Goal: Information Seeking & Learning: Learn about a topic

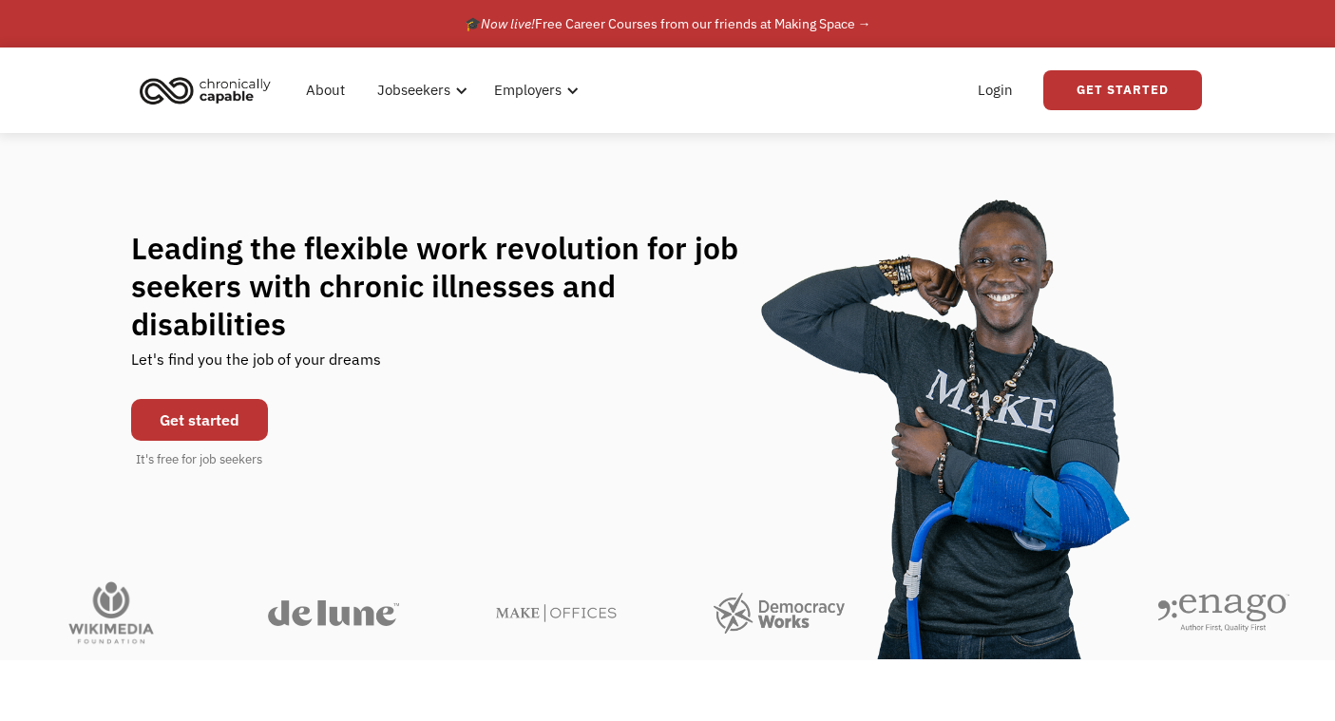
click at [152, 400] on link "Get started" at bounding box center [199, 420] width 137 height 42
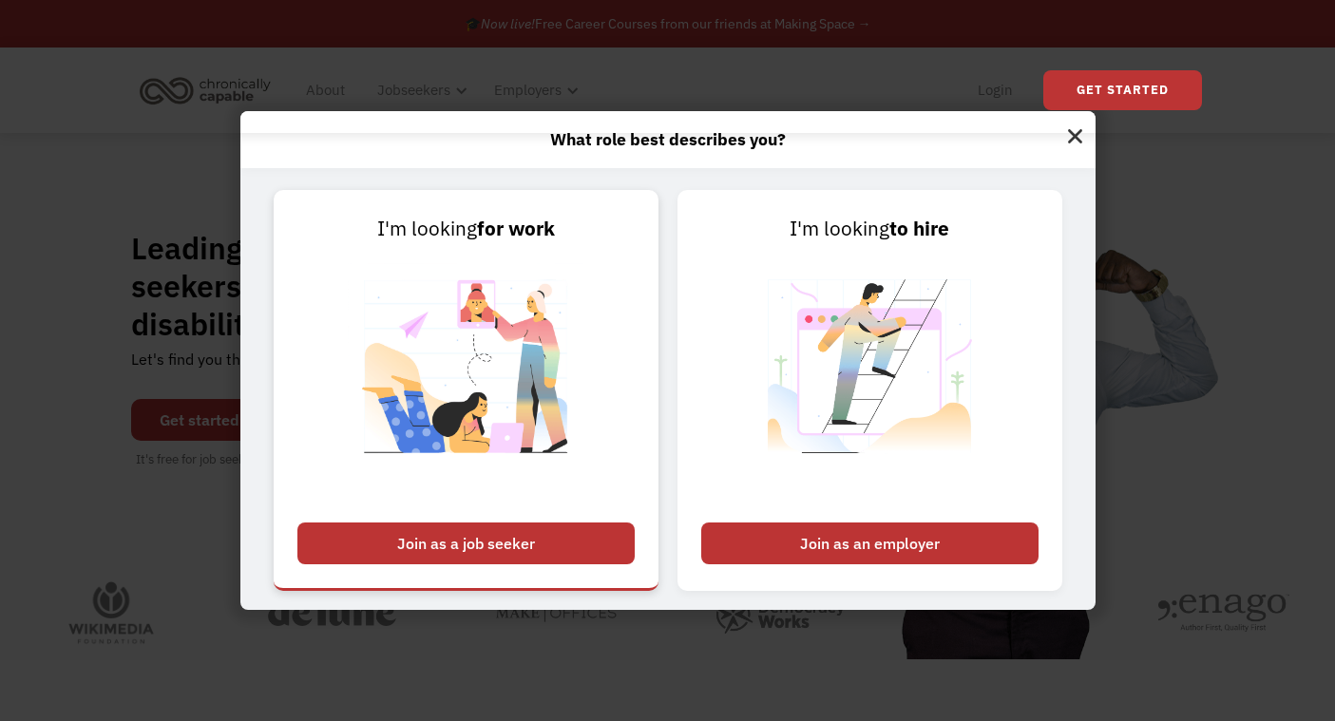
click at [429, 561] on div "Join as a job seeker" at bounding box center [465, 544] width 337 height 42
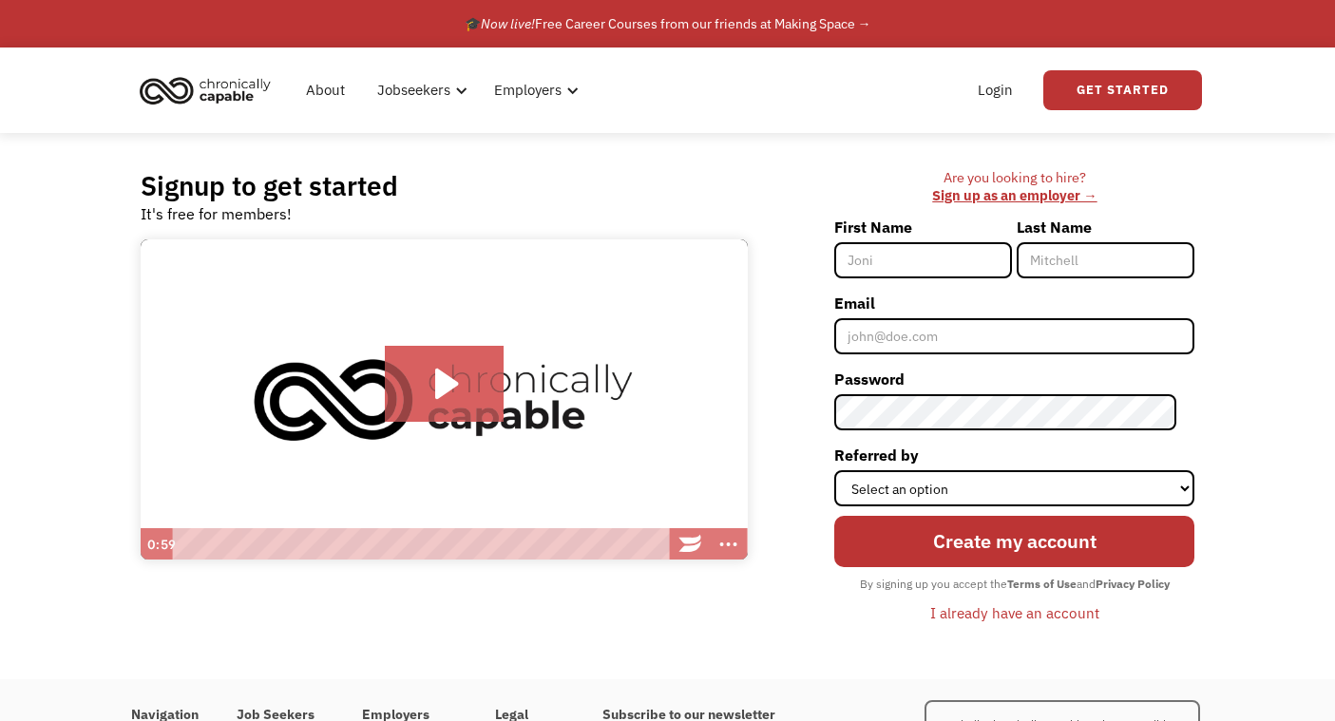
click at [242, 95] on img "home" at bounding box center [205, 90] width 143 height 42
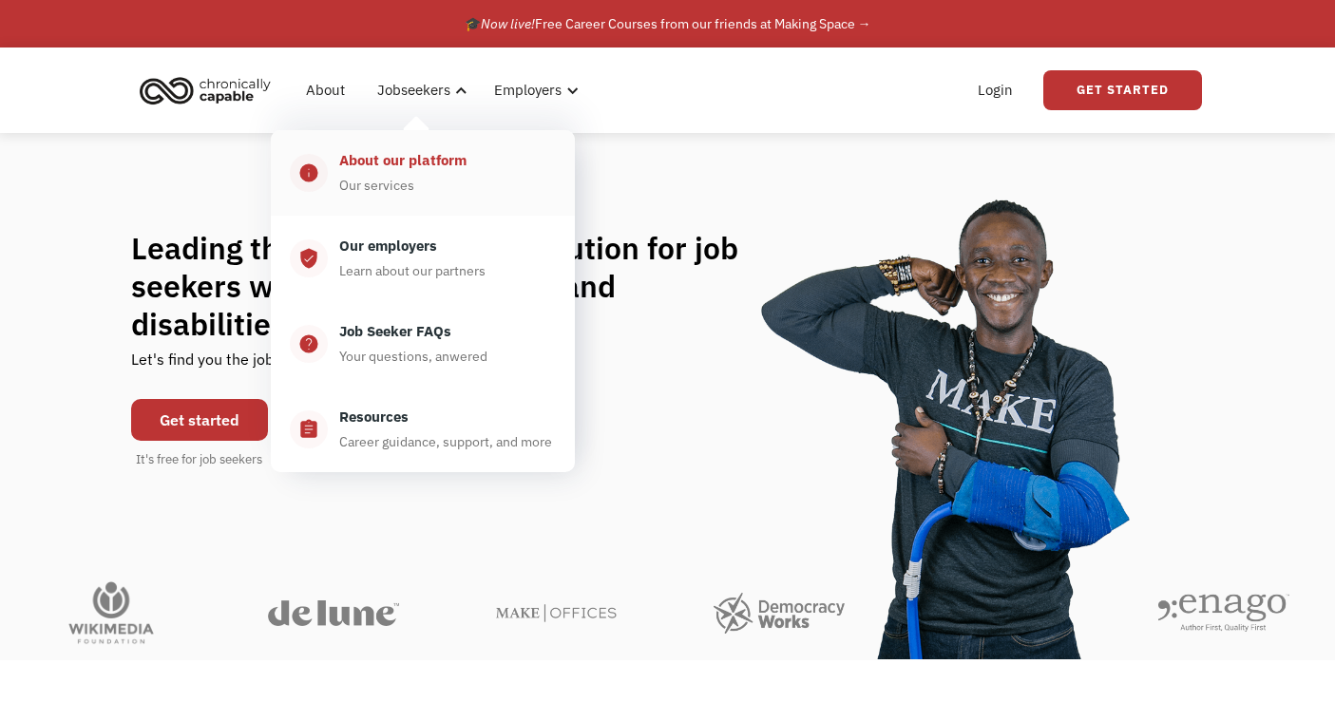
click at [425, 162] on div "About our platform" at bounding box center [402, 160] width 127 height 23
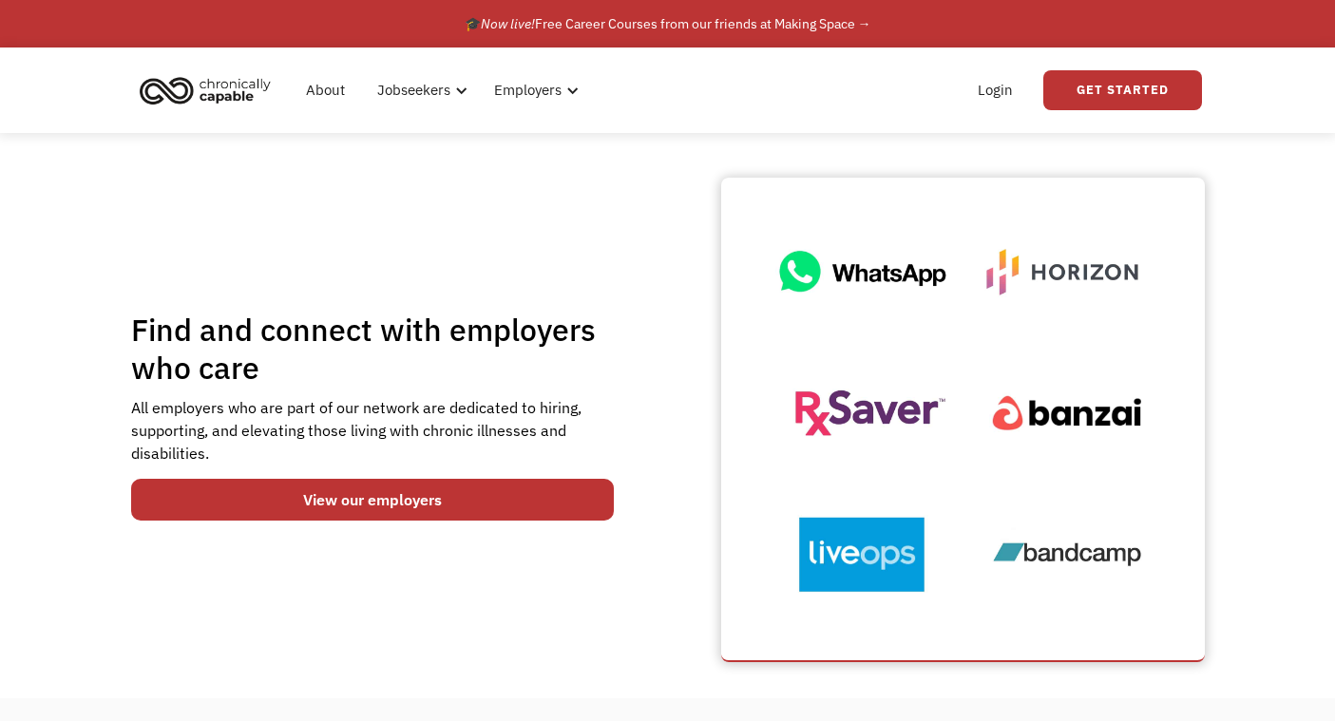
scroll to position [51, 0]
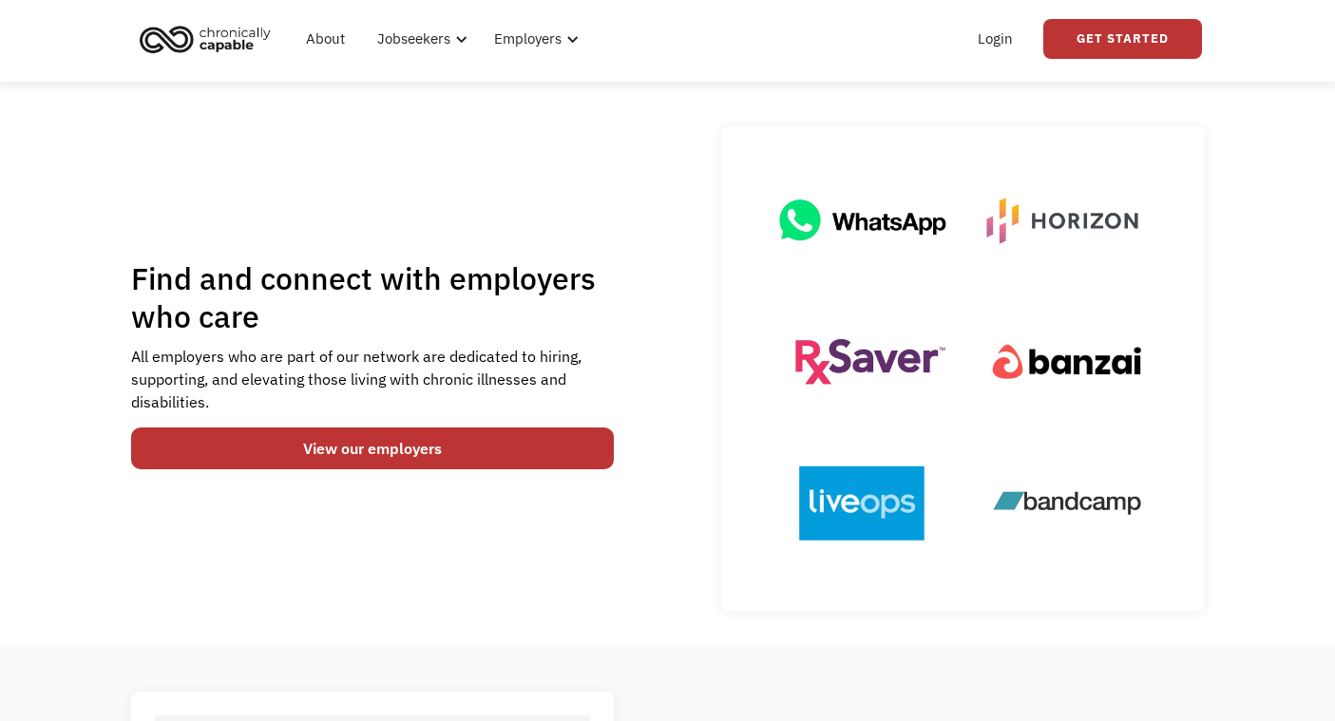
click at [399, 377] on div "All employers who are part of our network are dedicated to hiring, supporting, …" at bounding box center [373, 379] width 484 height 68
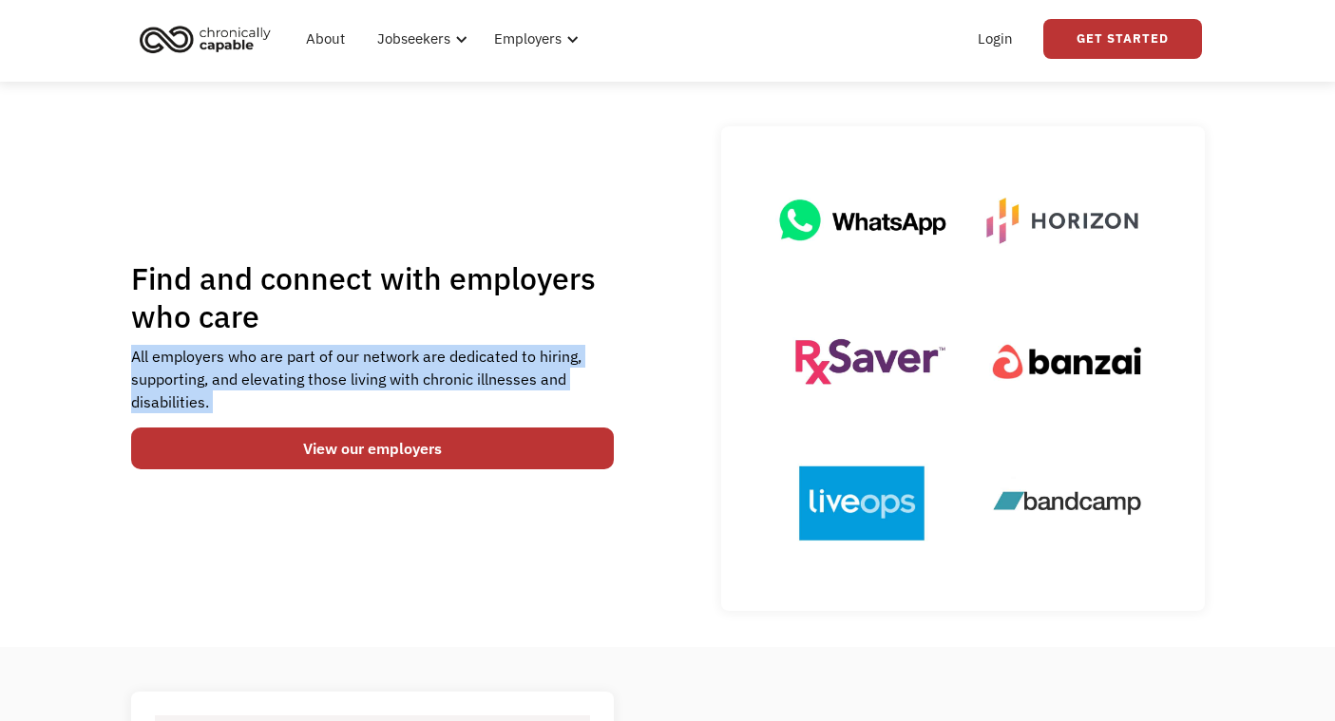
click at [399, 377] on div "All employers who are part of our network are dedicated to hiring, supporting, …" at bounding box center [373, 379] width 484 height 68
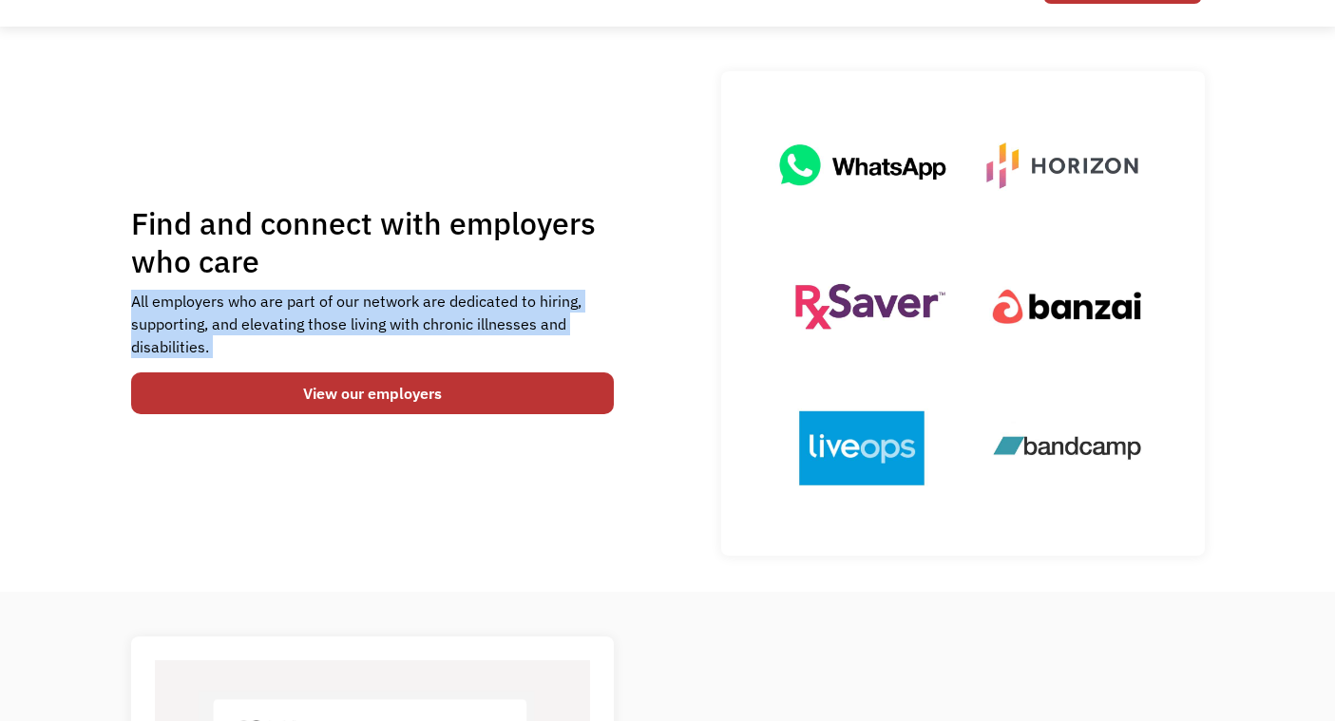
scroll to position [119, 0]
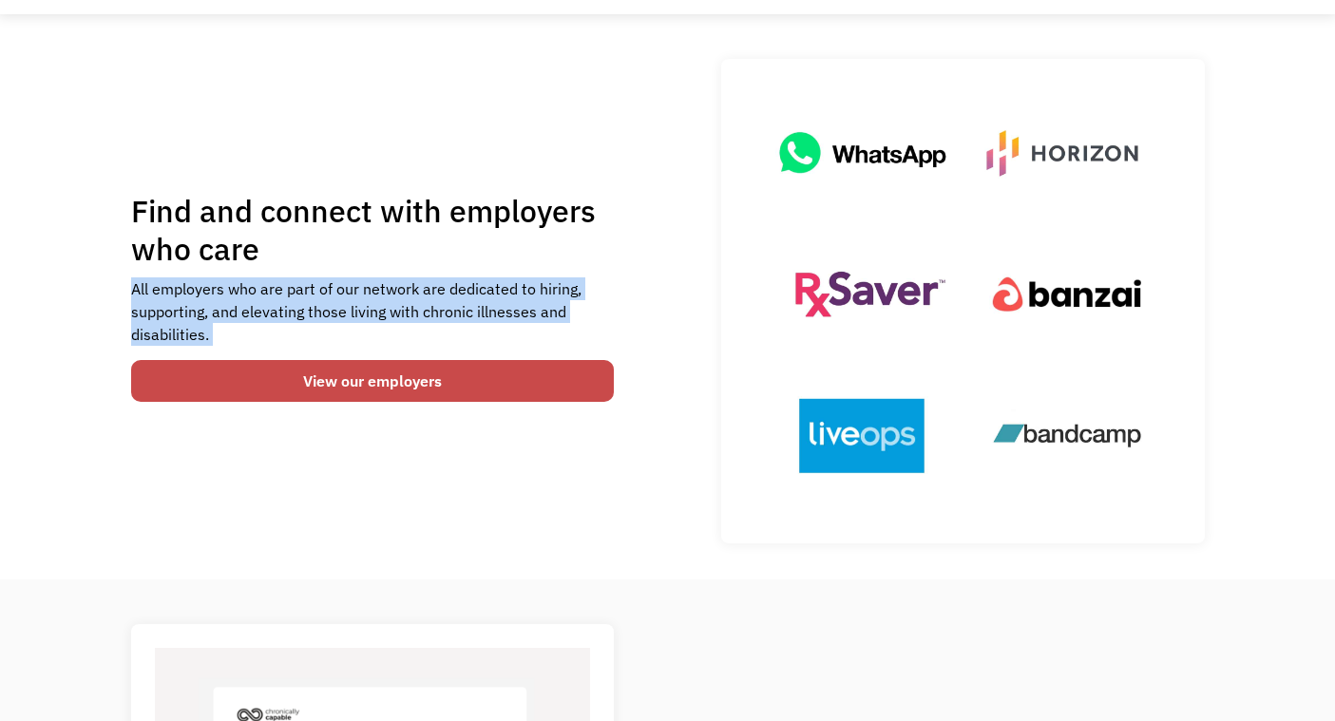
click at [397, 379] on link "View our employers" at bounding box center [373, 381] width 484 height 42
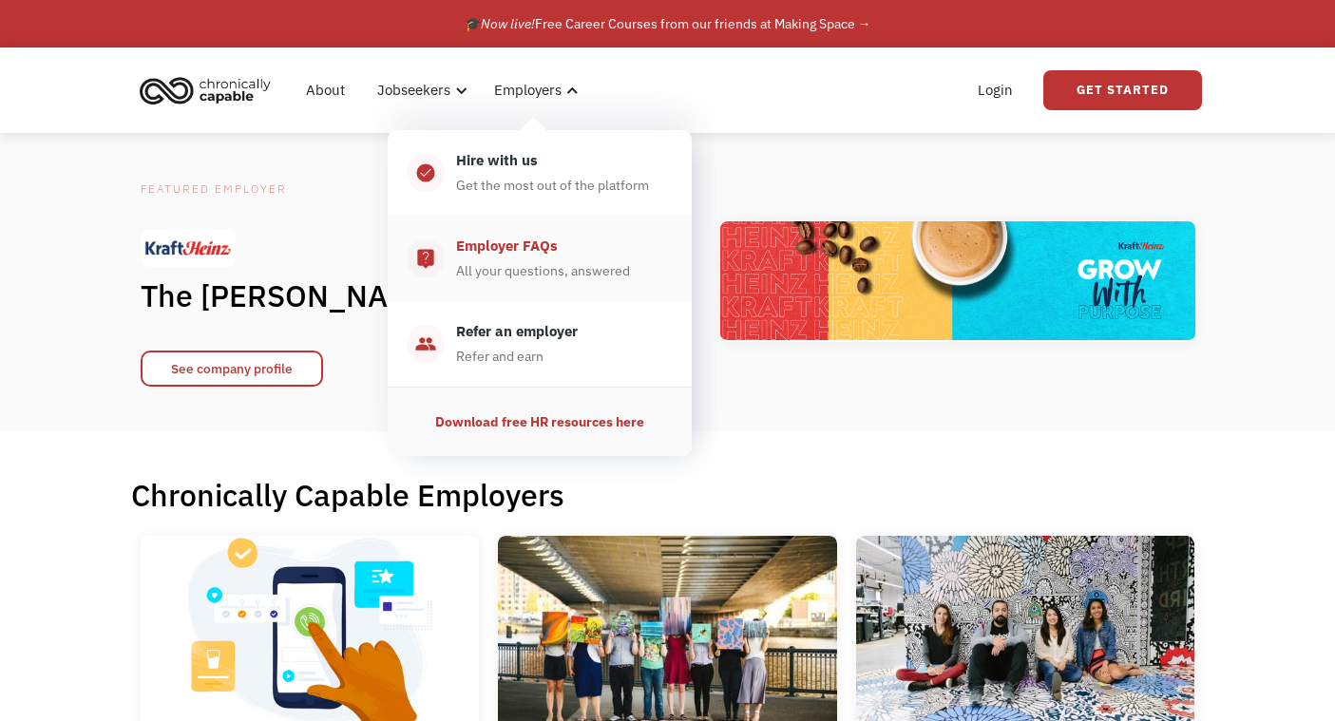
click at [535, 263] on div "All your questions, answered" at bounding box center [543, 270] width 174 height 23
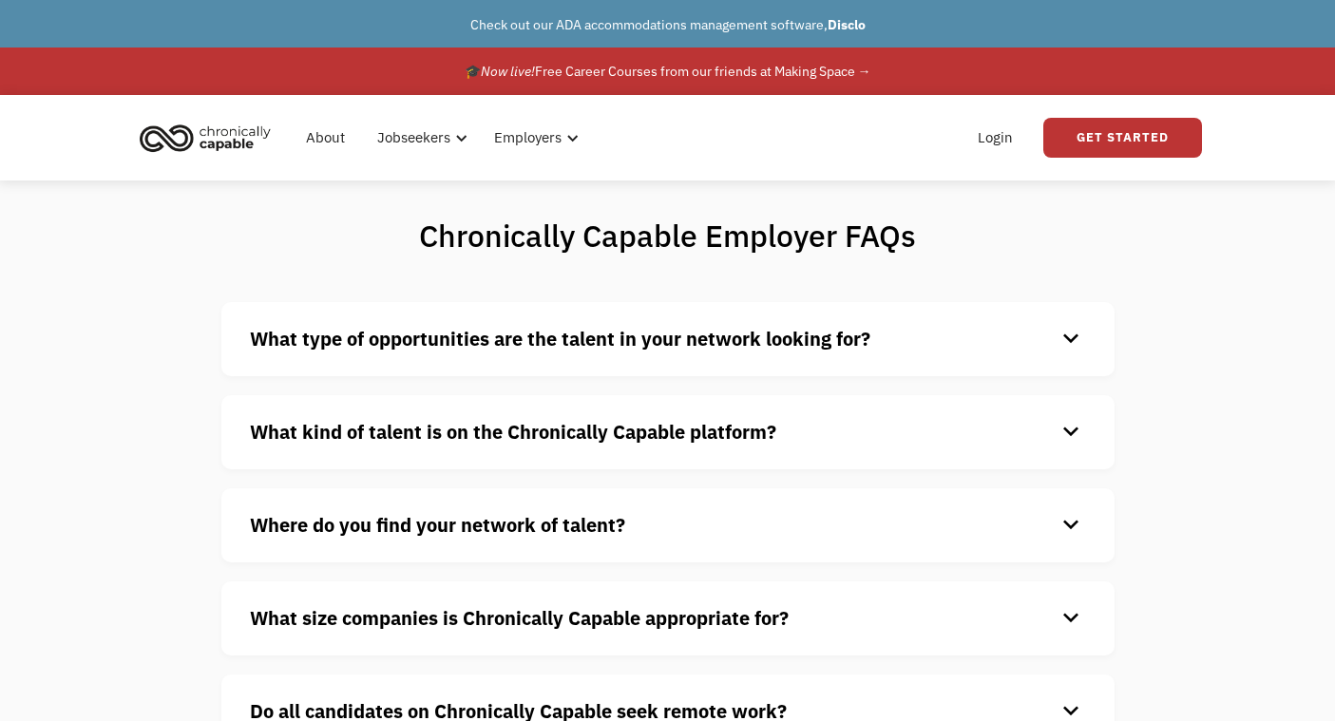
click at [580, 356] on div "What type of opportunities are the talent in your network looking for? keyboard…" at bounding box center [667, 339] width 893 height 74
click at [568, 325] on h4 "What type of opportunities are the talent in your network looking for?" at bounding box center [653, 339] width 806 height 29
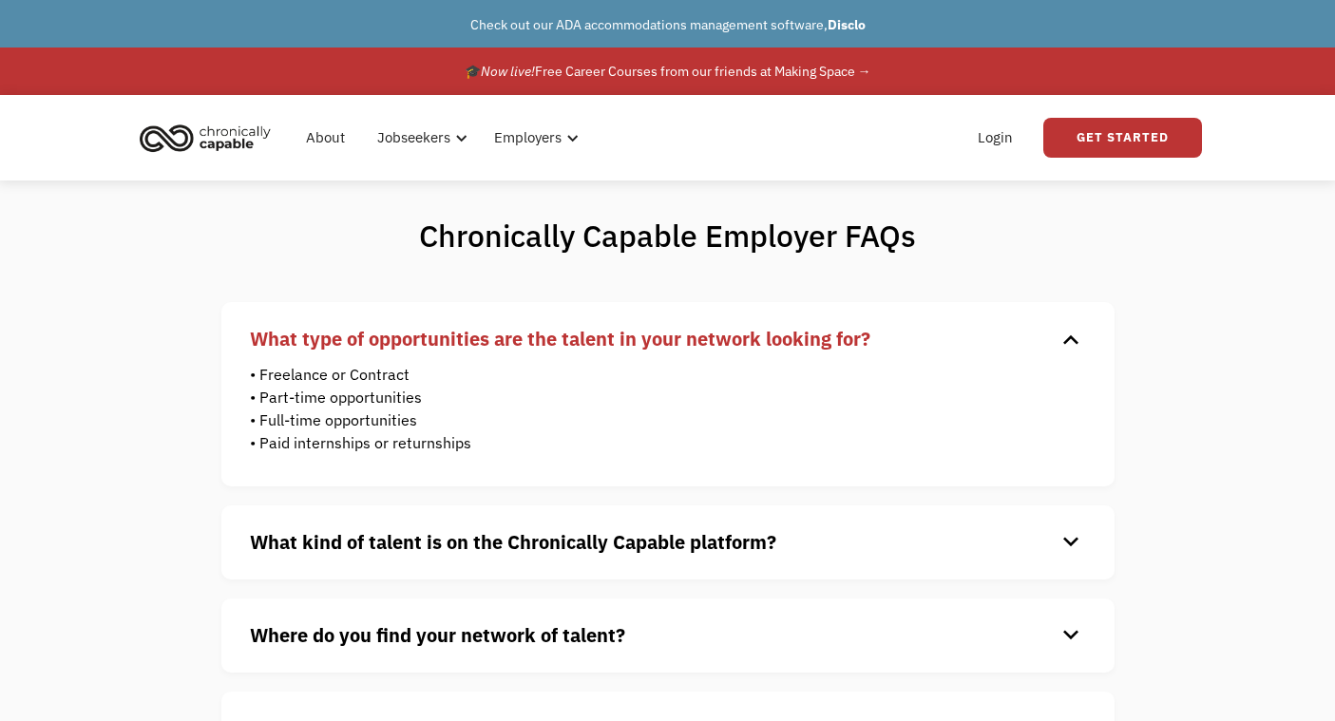
click at [500, 523] on div "What kind of talent is on the Chronically Capable platform? keyboard_arrow_down…" at bounding box center [667, 542] width 893 height 74
click at [499, 546] on strong "What kind of talent is on the Chronically Capable platform?" at bounding box center [513, 542] width 526 height 26
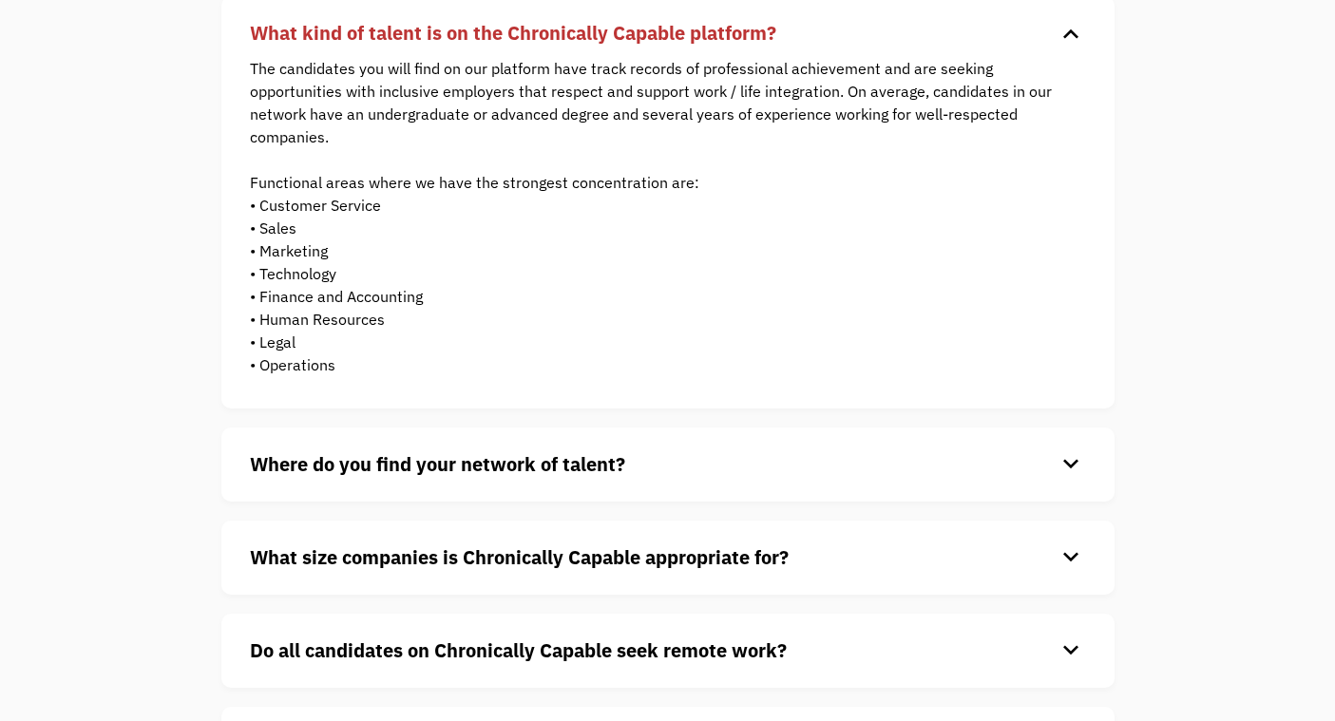
scroll to position [514, 0]
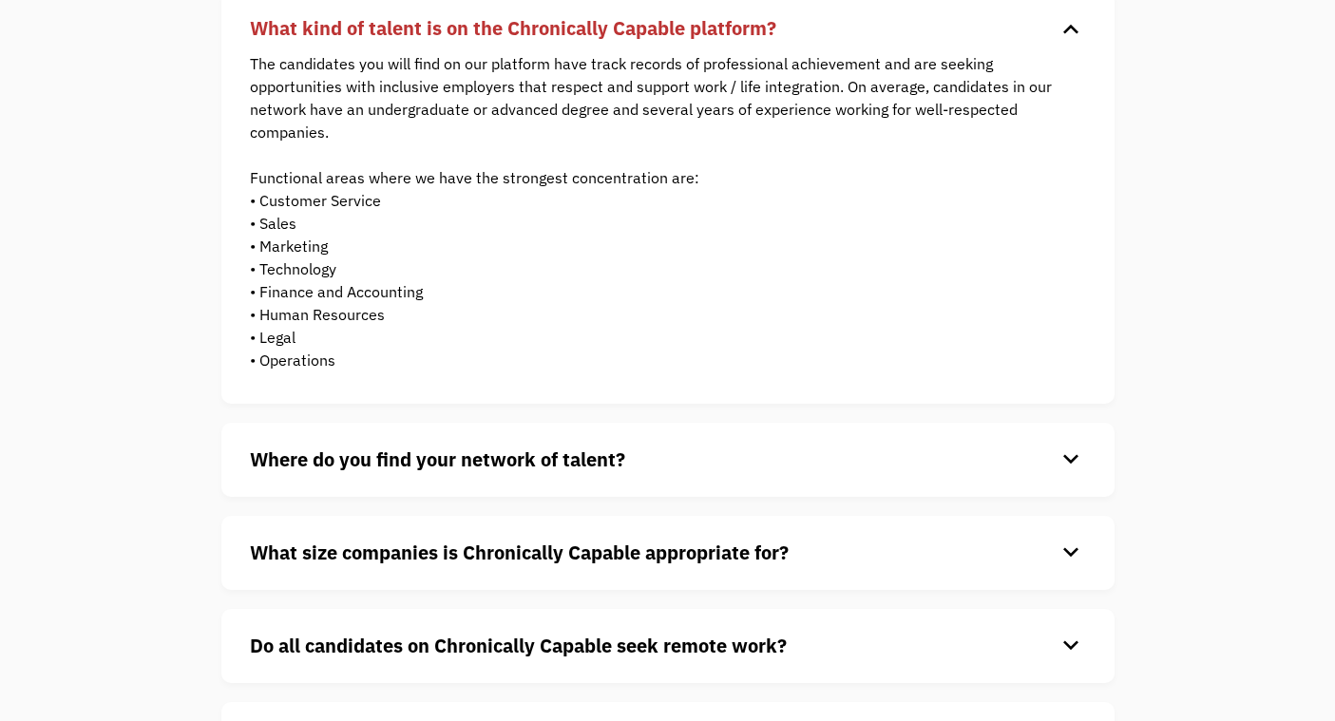
click at [637, 447] on h4 "Where do you find your network of talent?" at bounding box center [653, 460] width 806 height 29
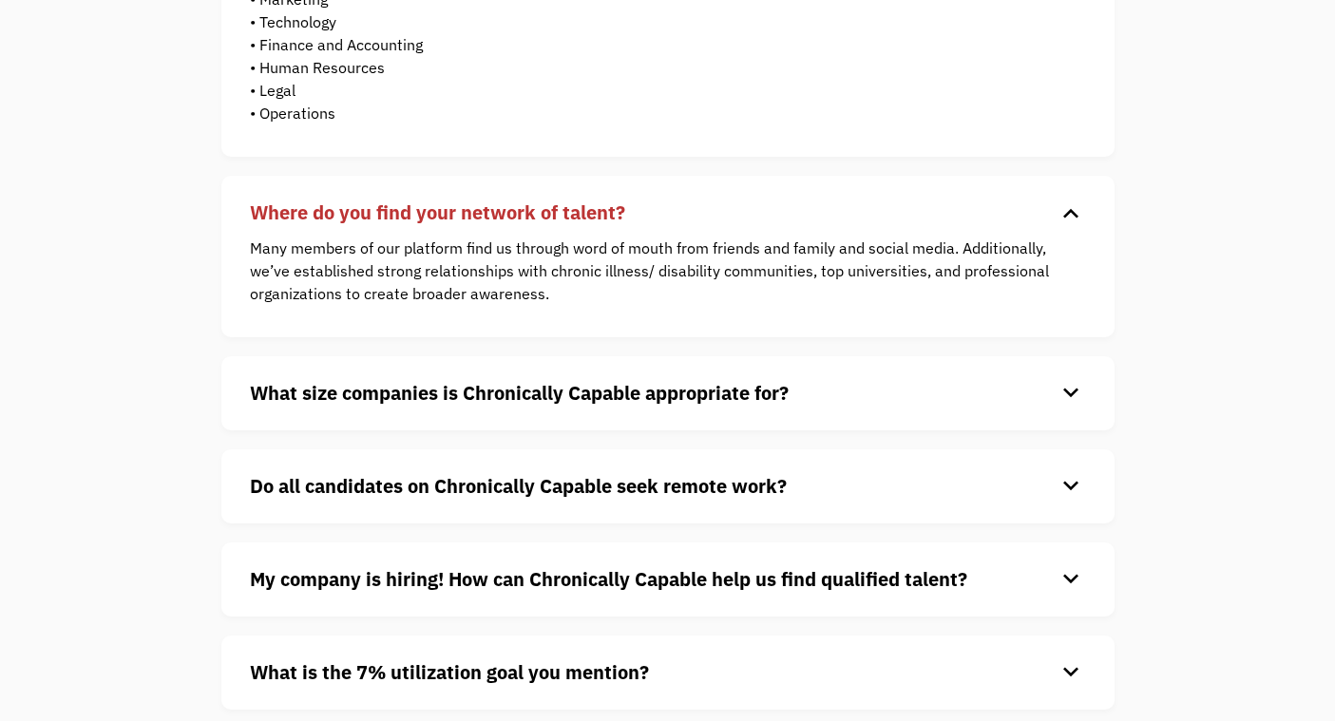
scroll to position [778, 0]
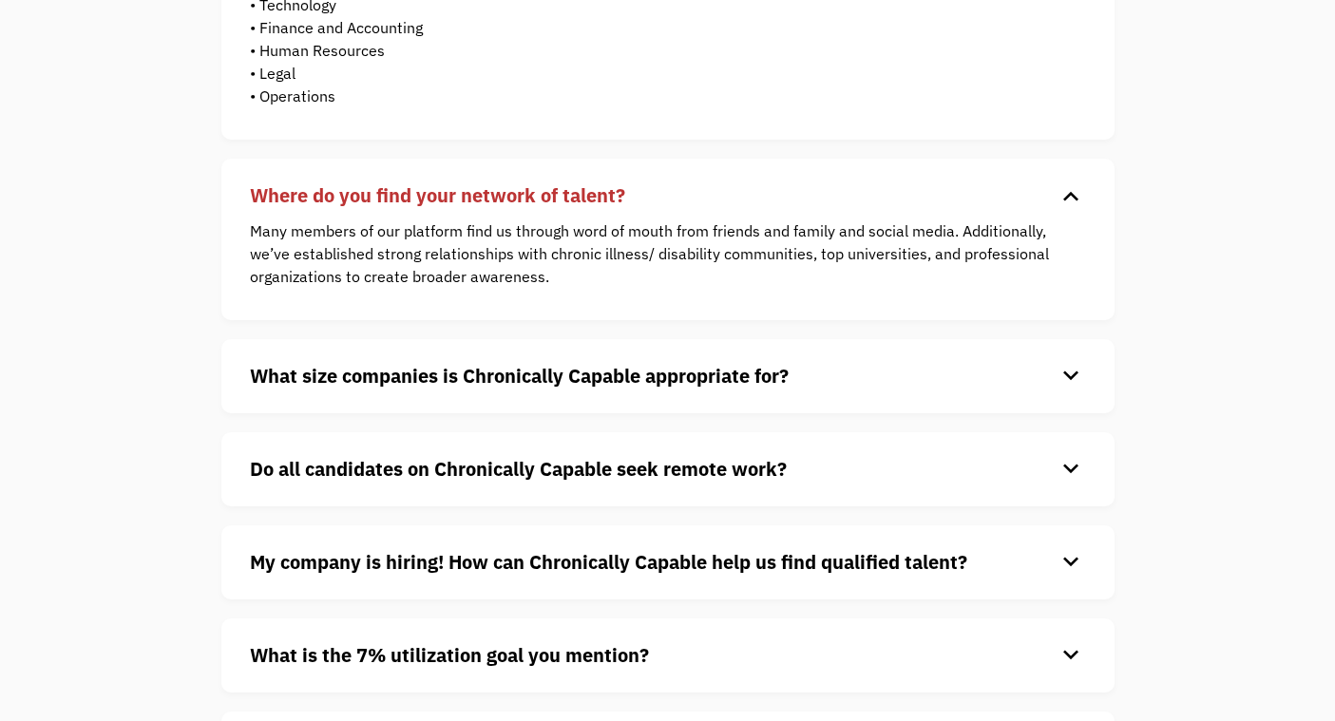
click at [632, 377] on strong "What size companies is Chronically Capable appropriate for?" at bounding box center [519, 376] width 539 height 26
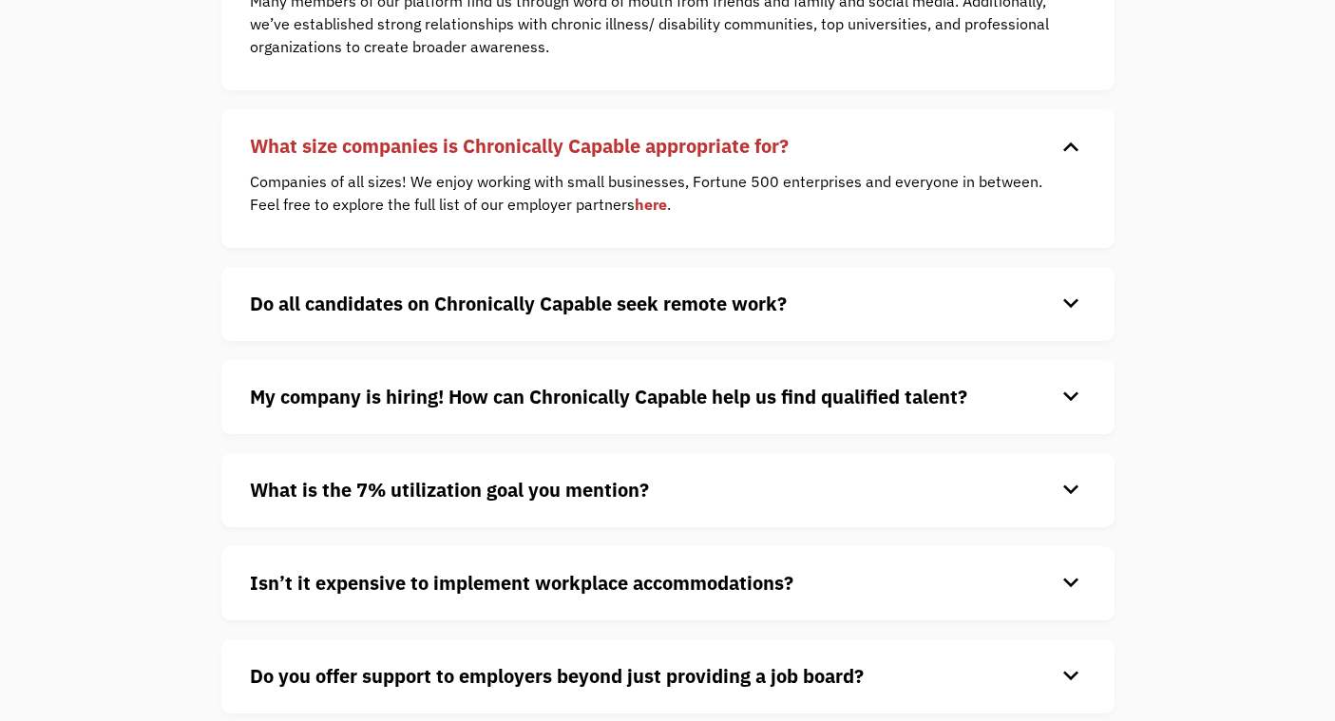
scroll to position [1007, 0]
click at [719, 291] on h4 "Do all candidates on Chronically Capable seek remote work?" at bounding box center [653, 305] width 806 height 29
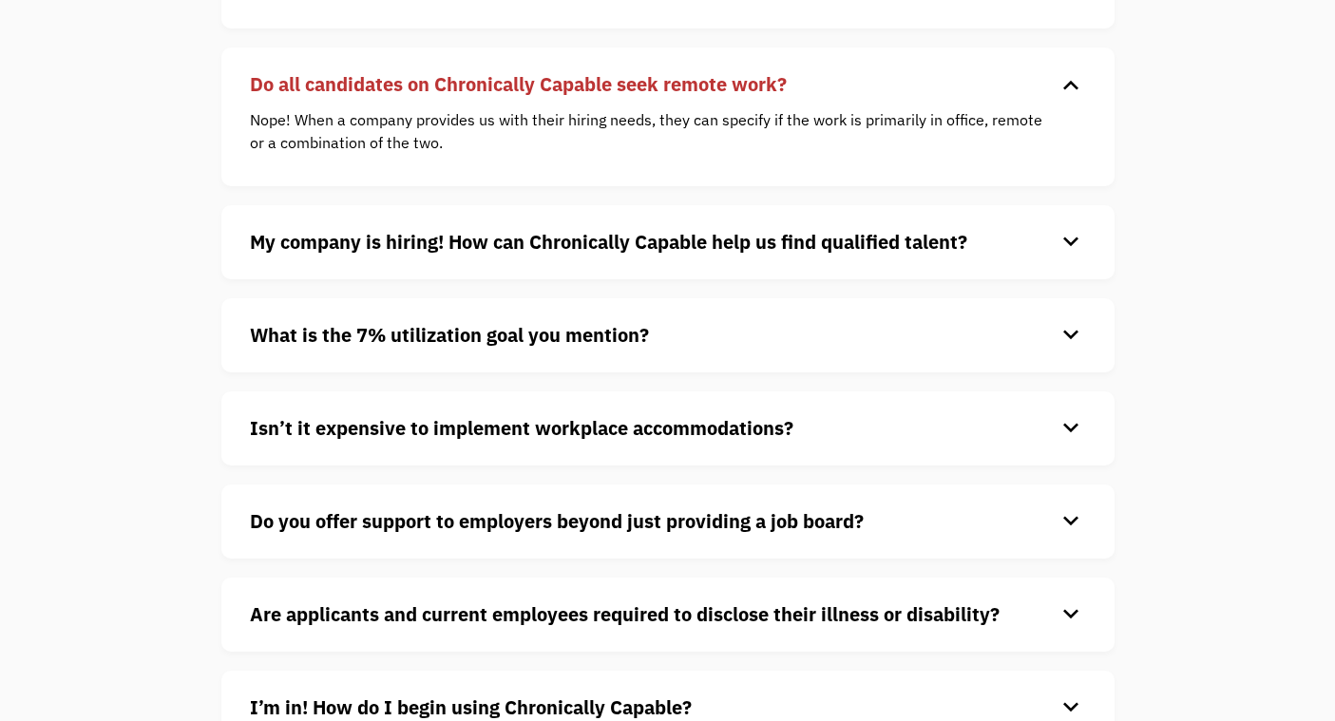
scroll to position [1228, 0]
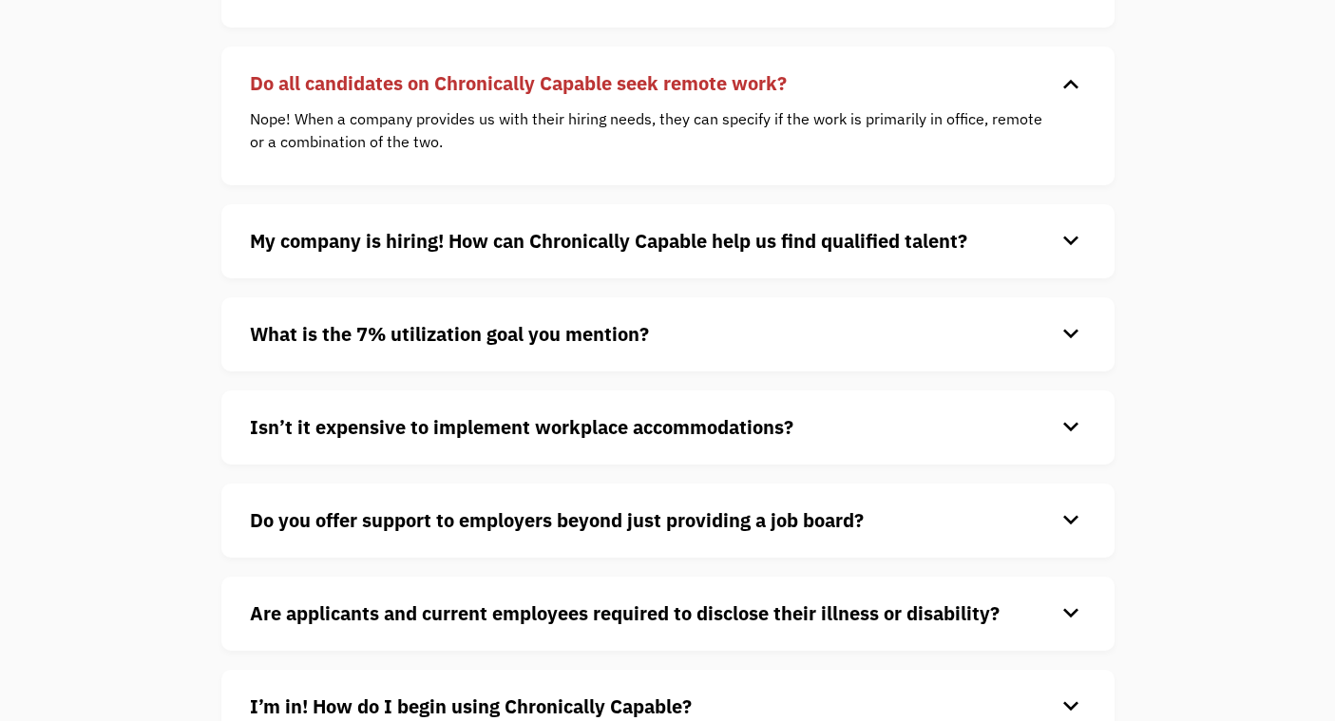
click at [769, 249] on strong "My company is hiring! How can Chronically Capable help us find qualified talent?" at bounding box center [608, 241] width 717 height 26
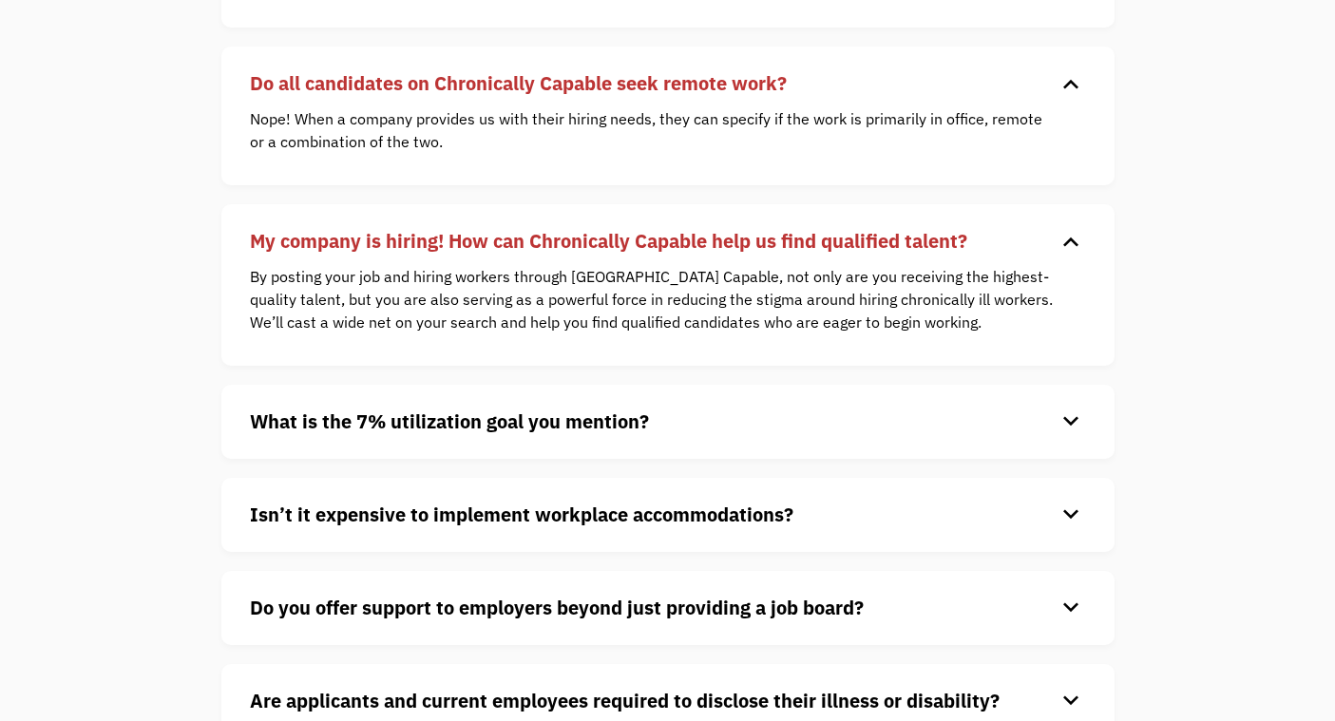
click at [664, 306] on p "By posting your job and hiring workers through Chronically Capable, not only ar…" at bounding box center [654, 299] width 808 height 68
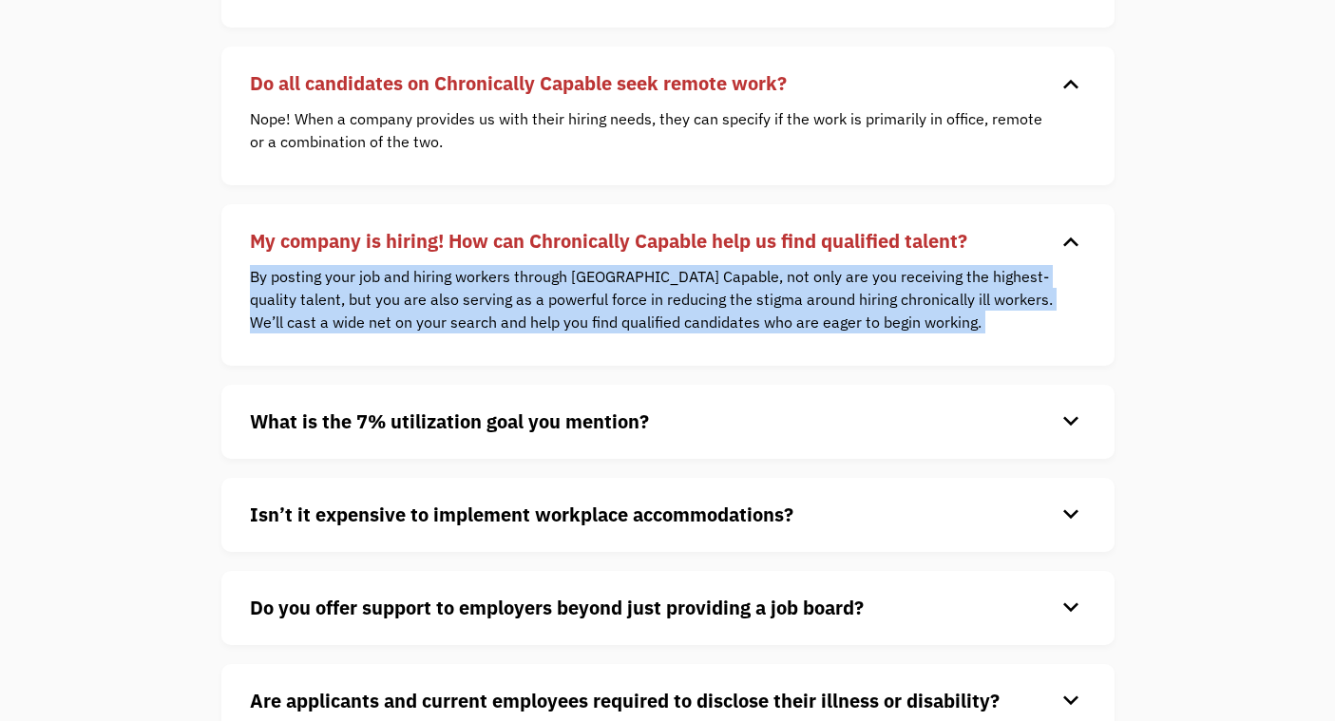
click at [664, 306] on p "By posting your job and hiring workers through Chronically Capable, not only ar…" at bounding box center [654, 299] width 808 height 68
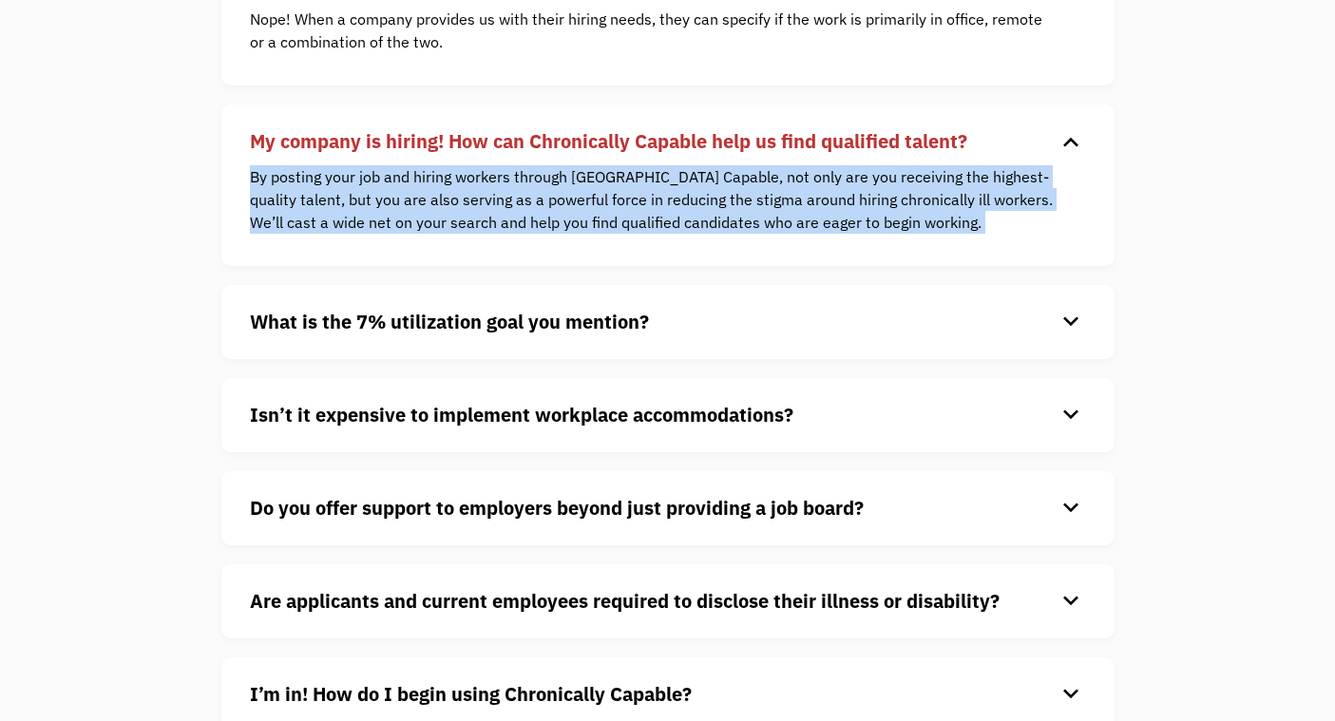
scroll to position [1333, 0]
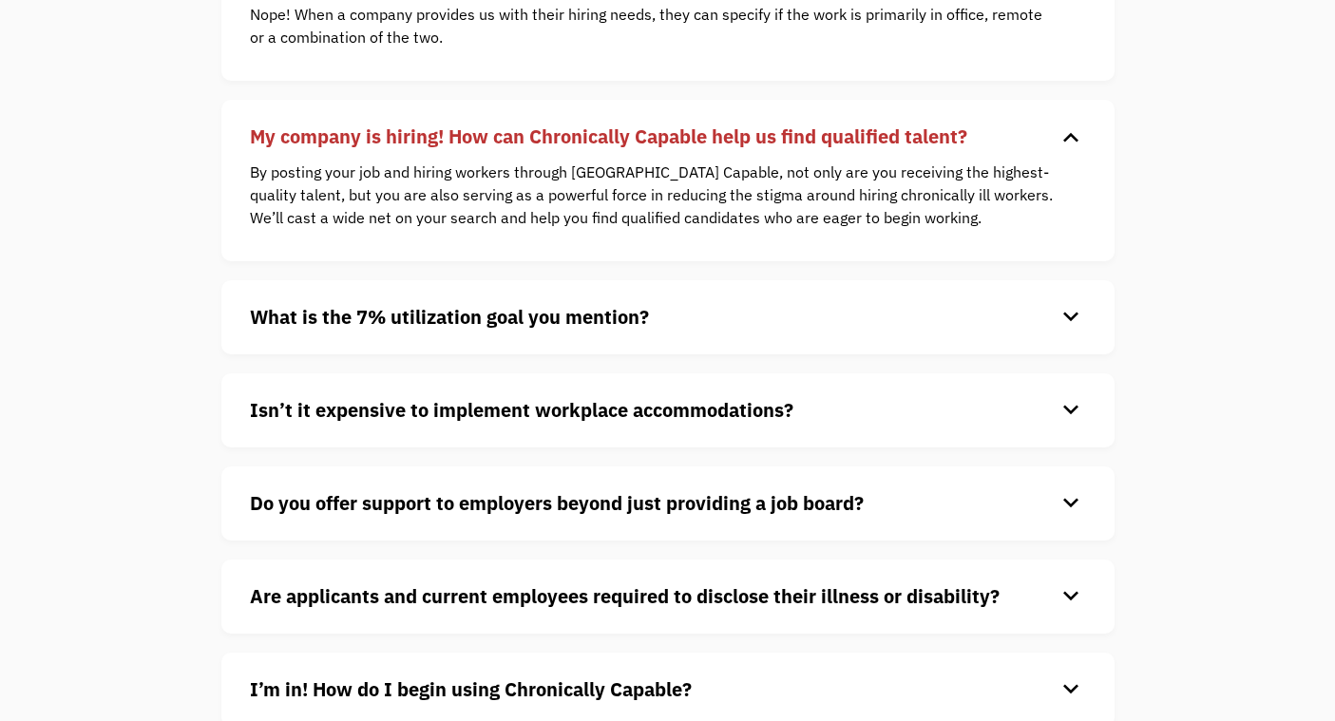
click at [696, 435] on div "Isn’t it expensive to implement workplace accommodations? keyboard_arrow_down M…" at bounding box center [667, 410] width 893 height 74
click at [696, 422] on strong "Isn’t it expensive to implement workplace accommodations?" at bounding box center [521, 410] width 543 height 26
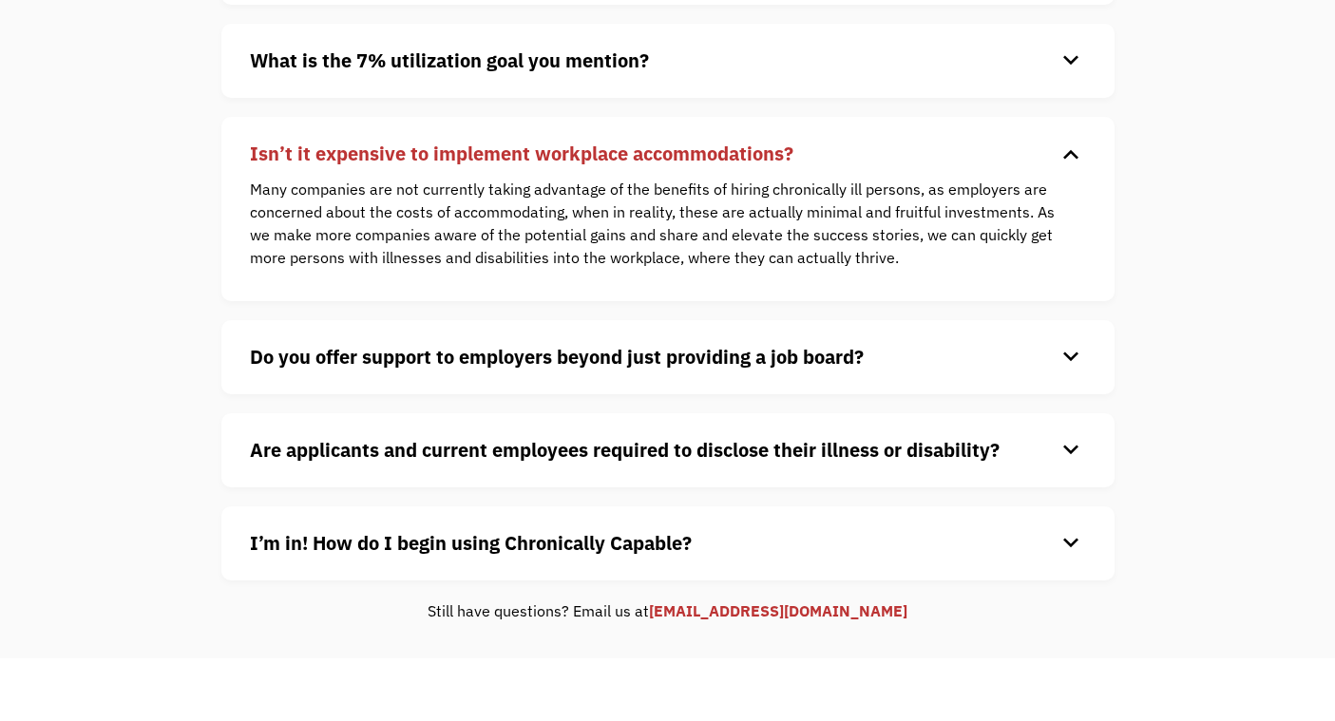
scroll to position [1612, 0]
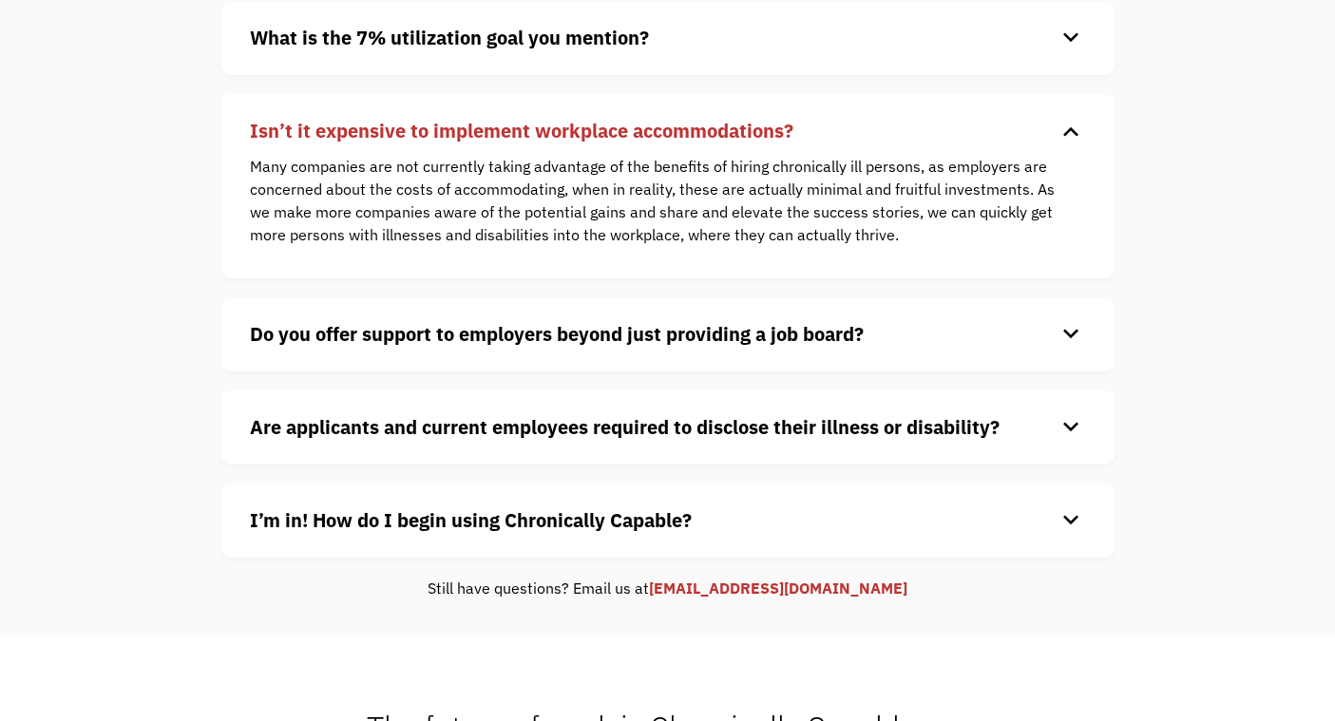
click at [650, 351] on div "Do you offer support to employers beyond just providing a job board? keyboard_a…" at bounding box center [667, 334] width 893 height 74
click at [647, 336] on strong "Do you offer support to employers beyond just providing a job board?" at bounding box center [557, 334] width 614 height 26
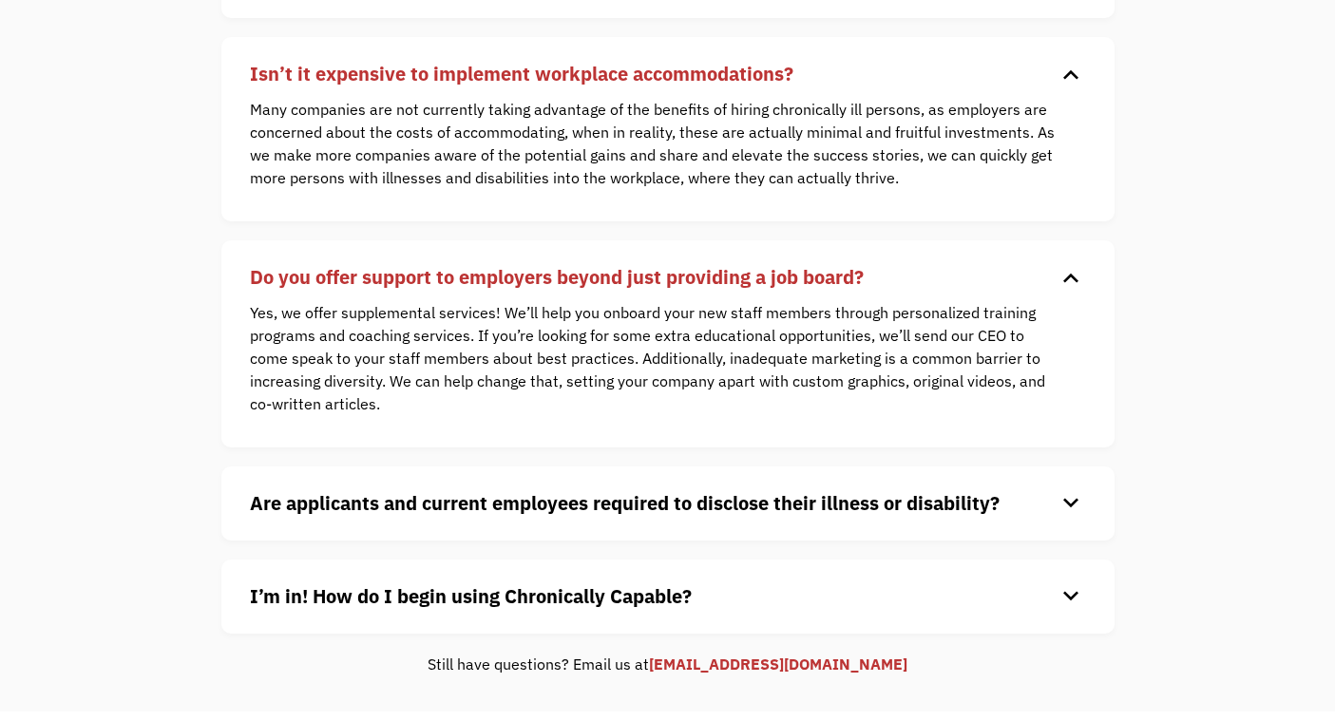
scroll to position [1689, 0]
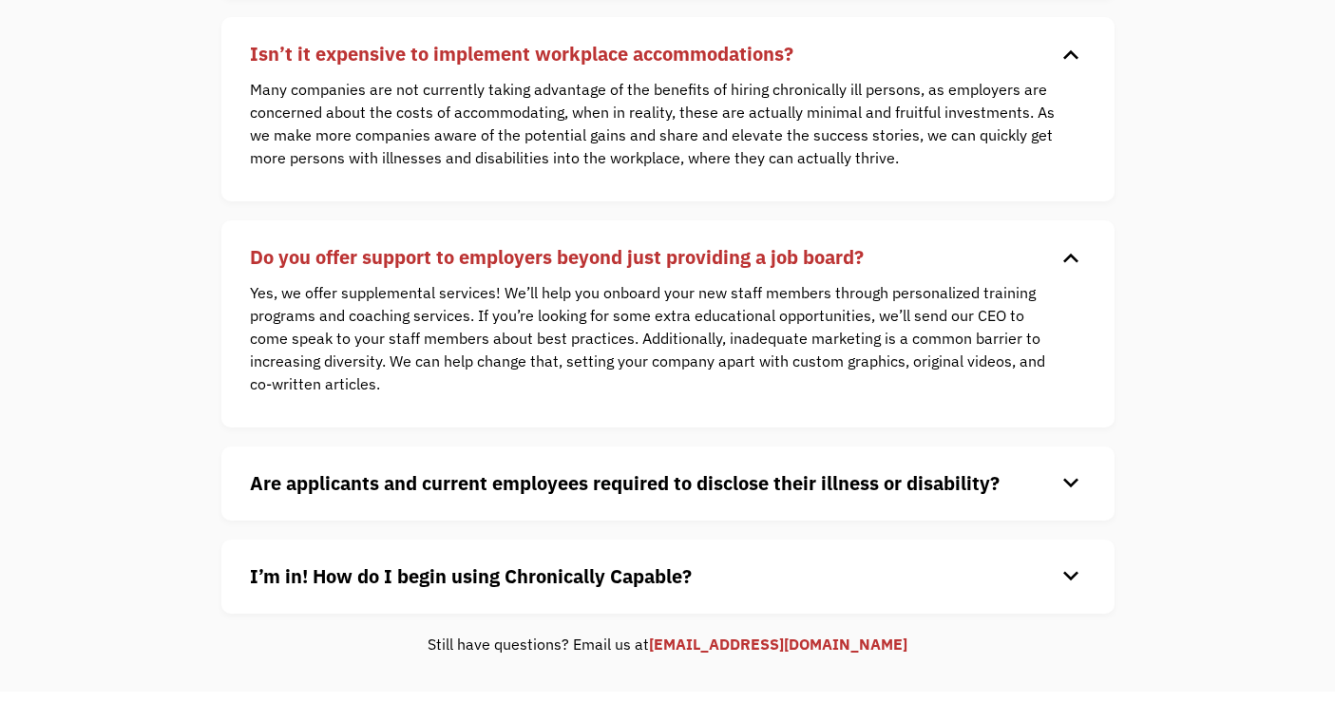
click at [647, 336] on p "Yes, we offer supplemental services! We’ll help you onboard your new staff memb…" at bounding box center [654, 338] width 808 height 114
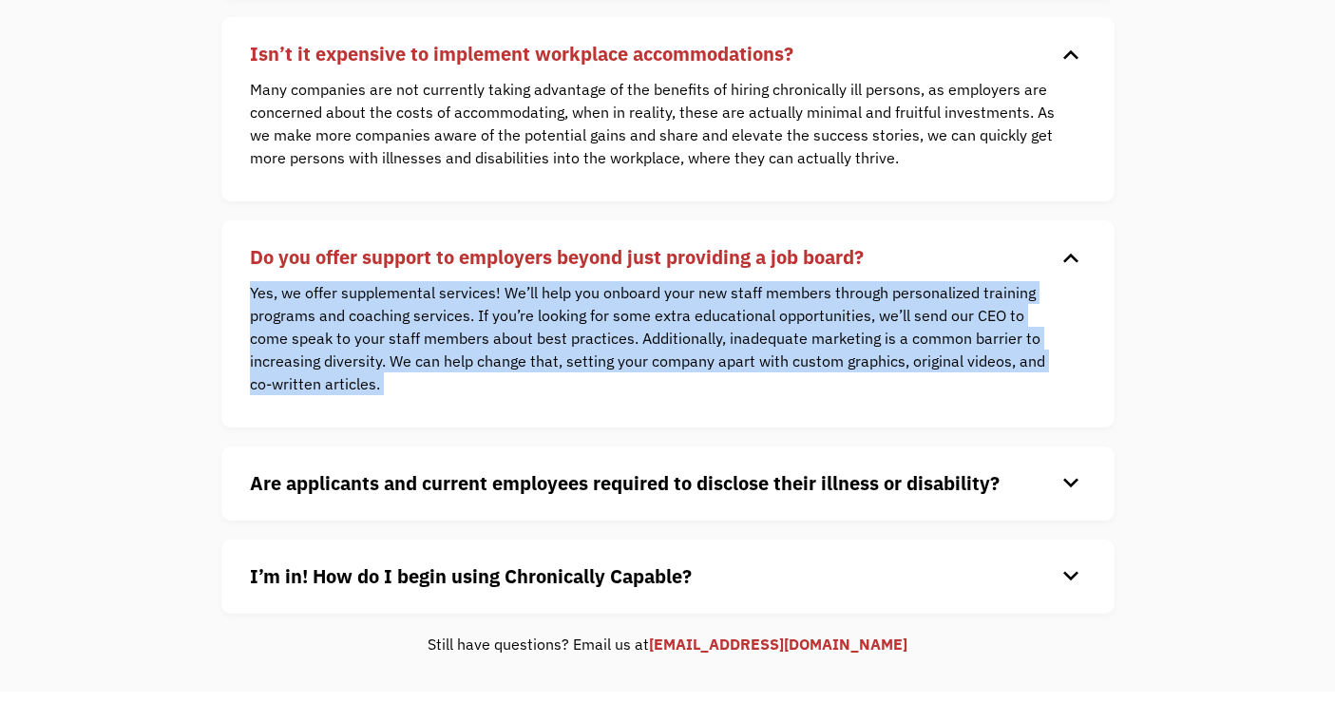
click at [647, 336] on p "Yes, we offer supplemental services! We’ll help you onboard your new staff memb…" at bounding box center [654, 338] width 808 height 114
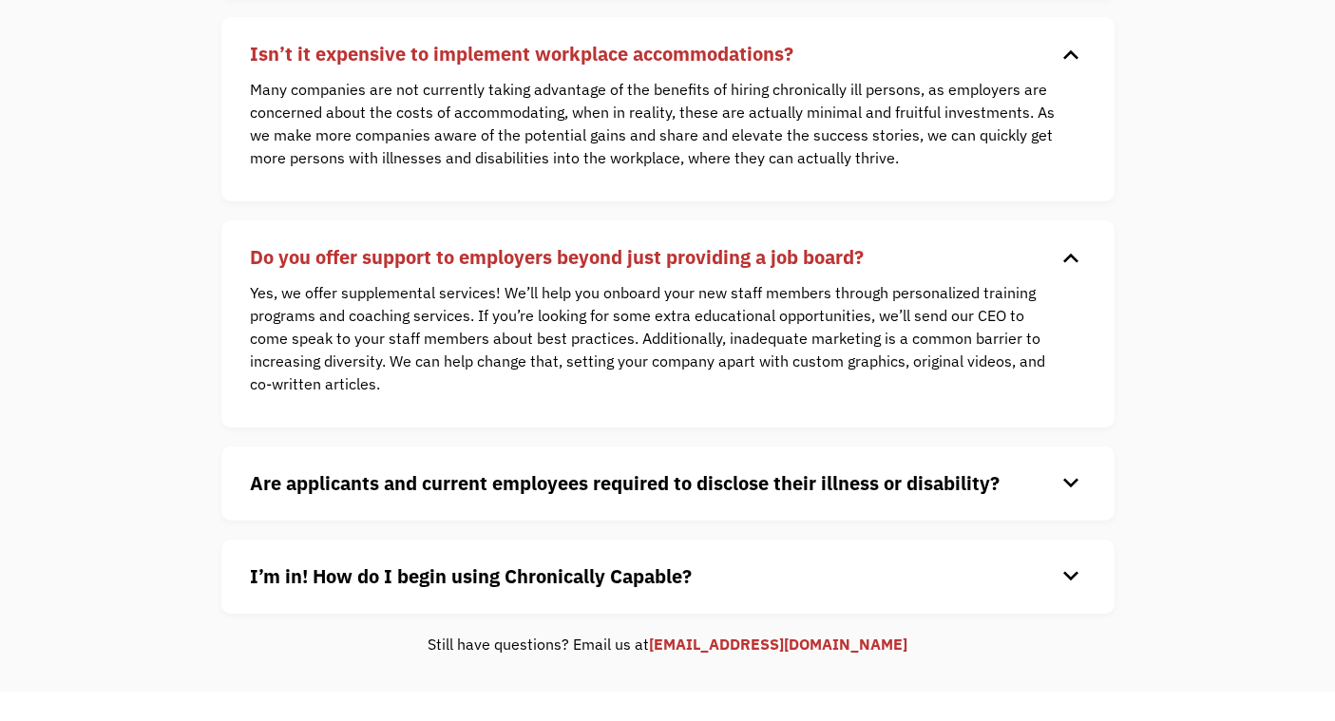
click at [647, 336] on p "Yes, we offer supplemental services! We’ll help you onboard your new staff memb…" at bounding box center [654, 338] width 808 height 114
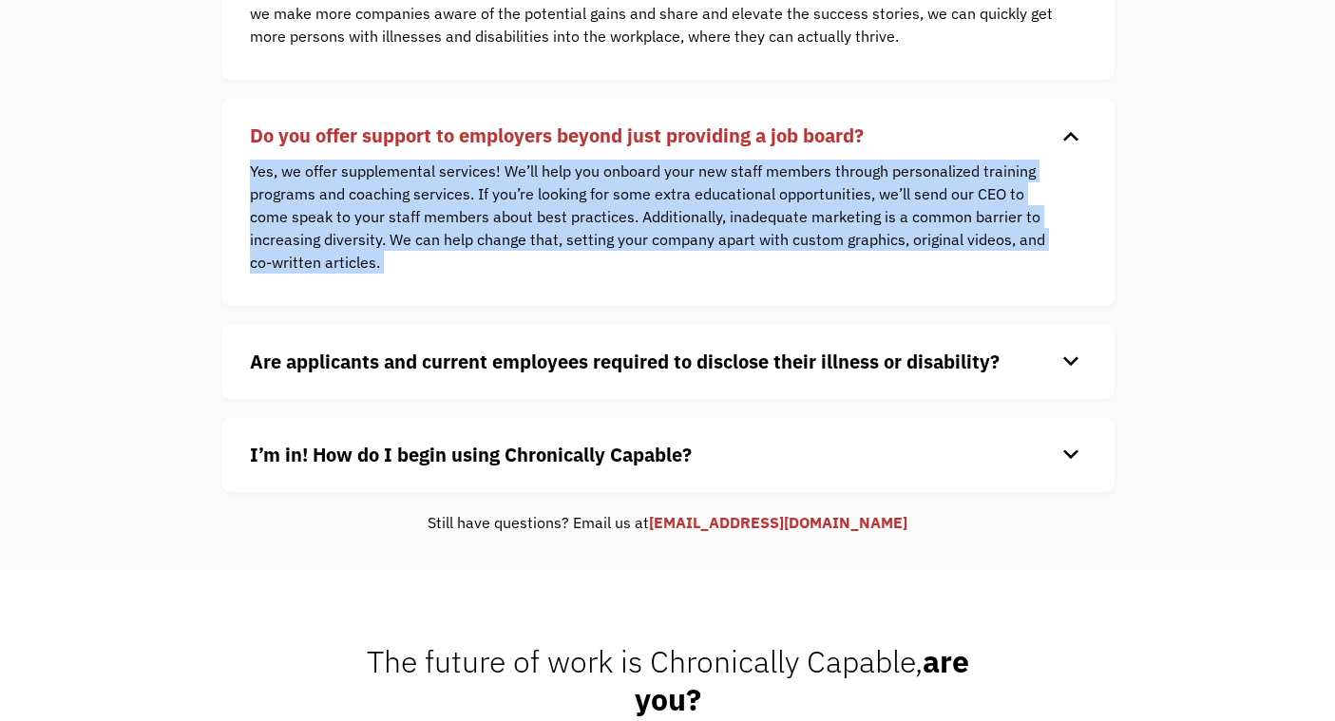
scroll to position [1818, 0]
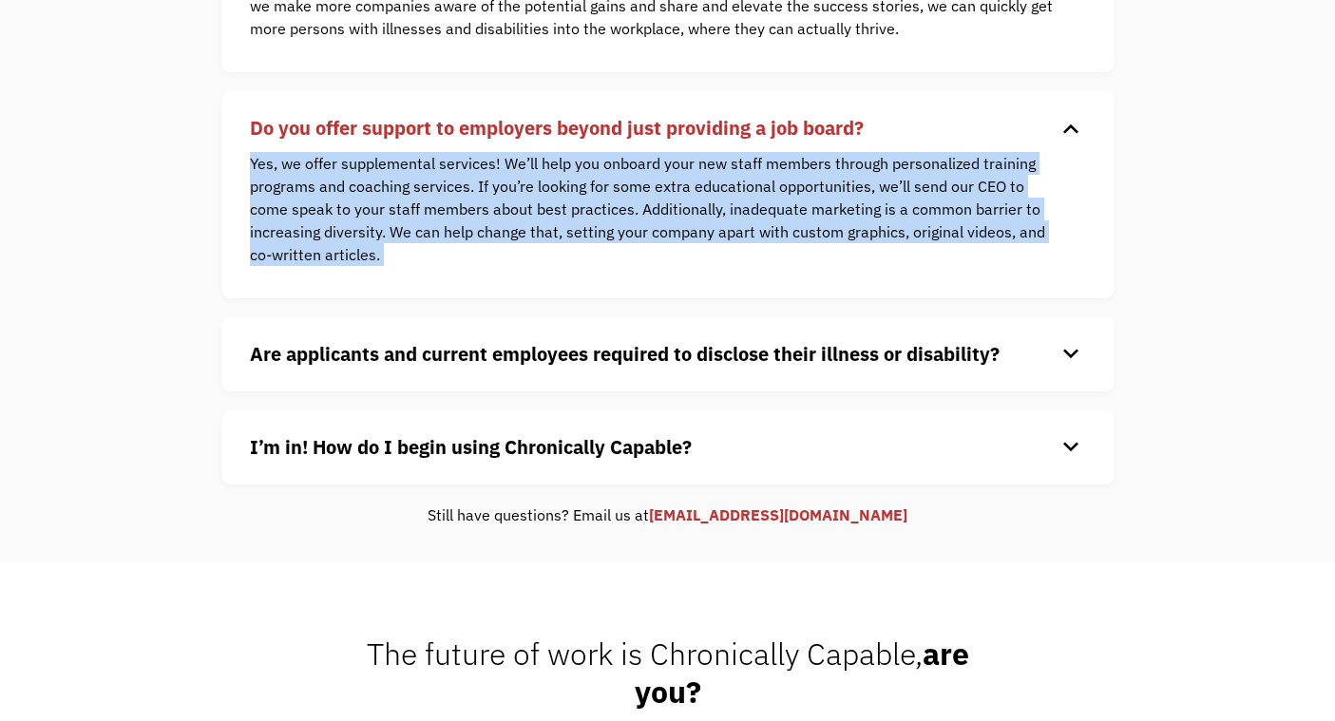
click at [614, 362] on strong "Are applicants and current employees required to disclose their illness or disa…" at bounding box center [625, 354] width 750 height 26
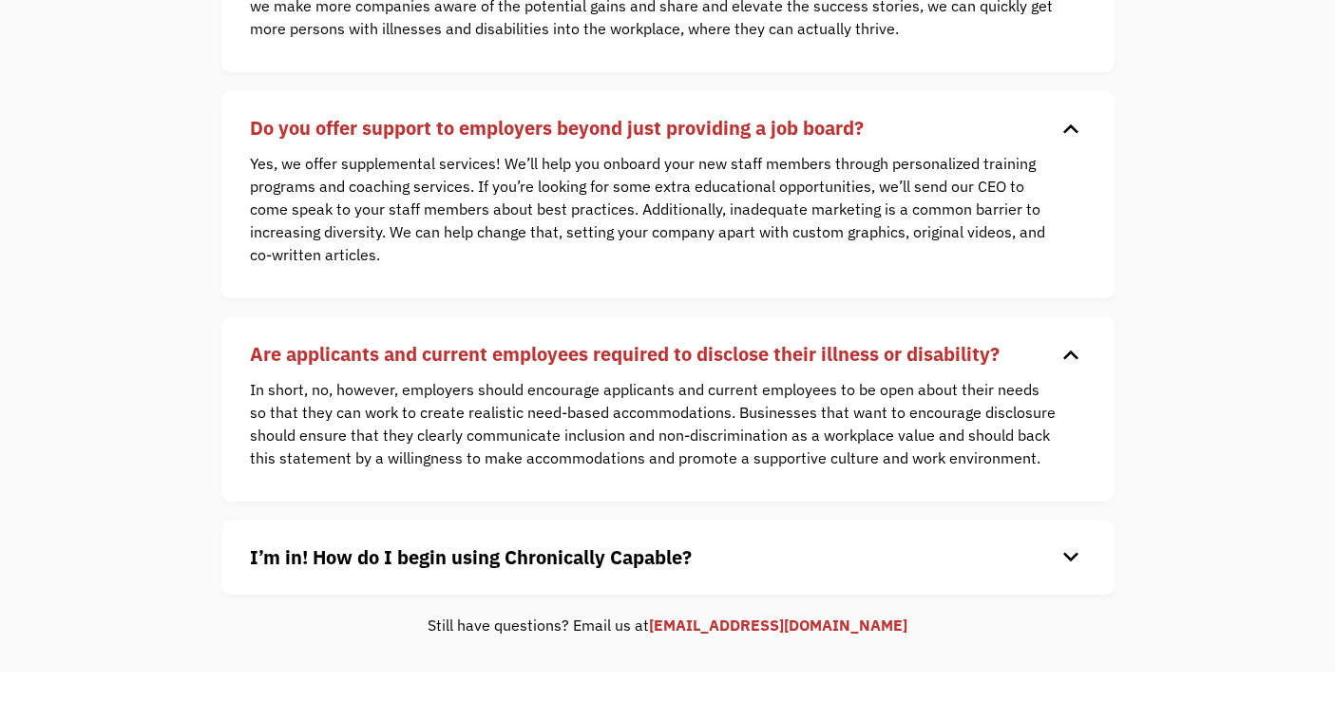
click at [609, 405] on p "In short, no, however, employers should encourage applicants and current employ…" at bounding box center [654, 423] width 808 height 91
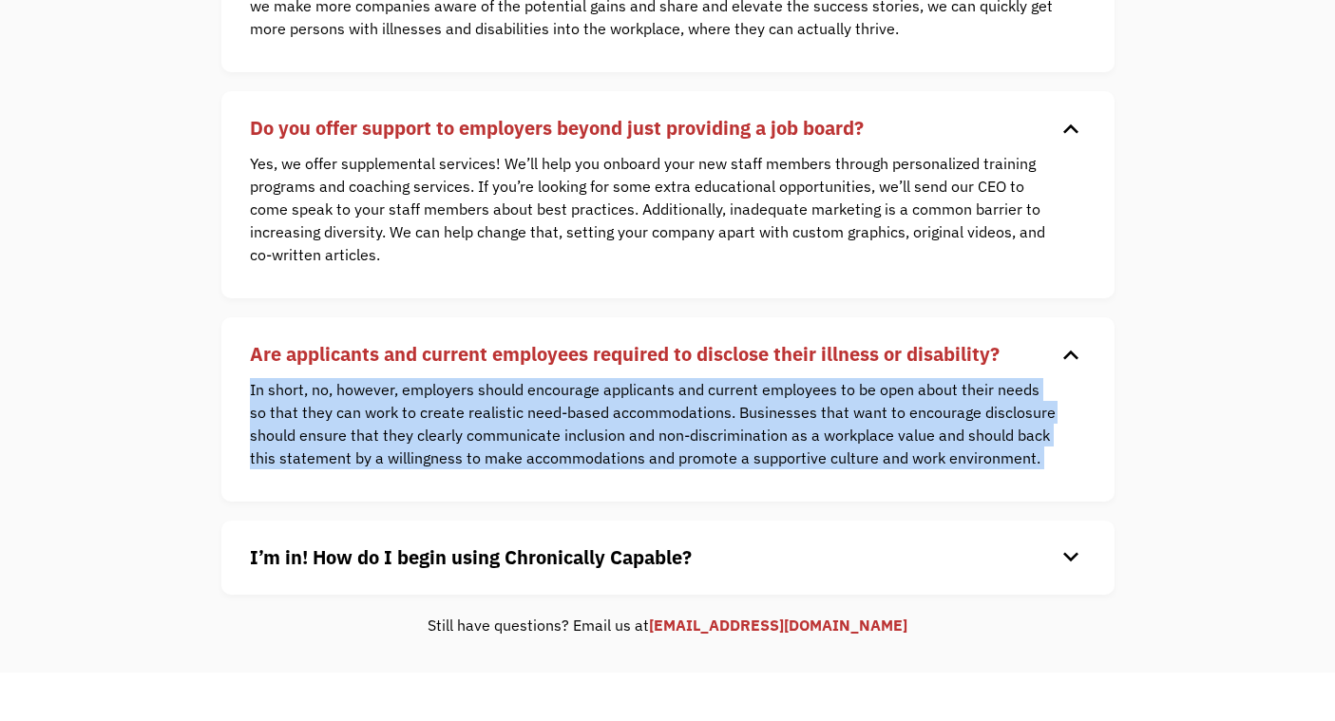
click at [588, 568] on strong "I’m in! How do I begin using Chronically Capable?" at bounding box center [471, 557] width 442 height 26
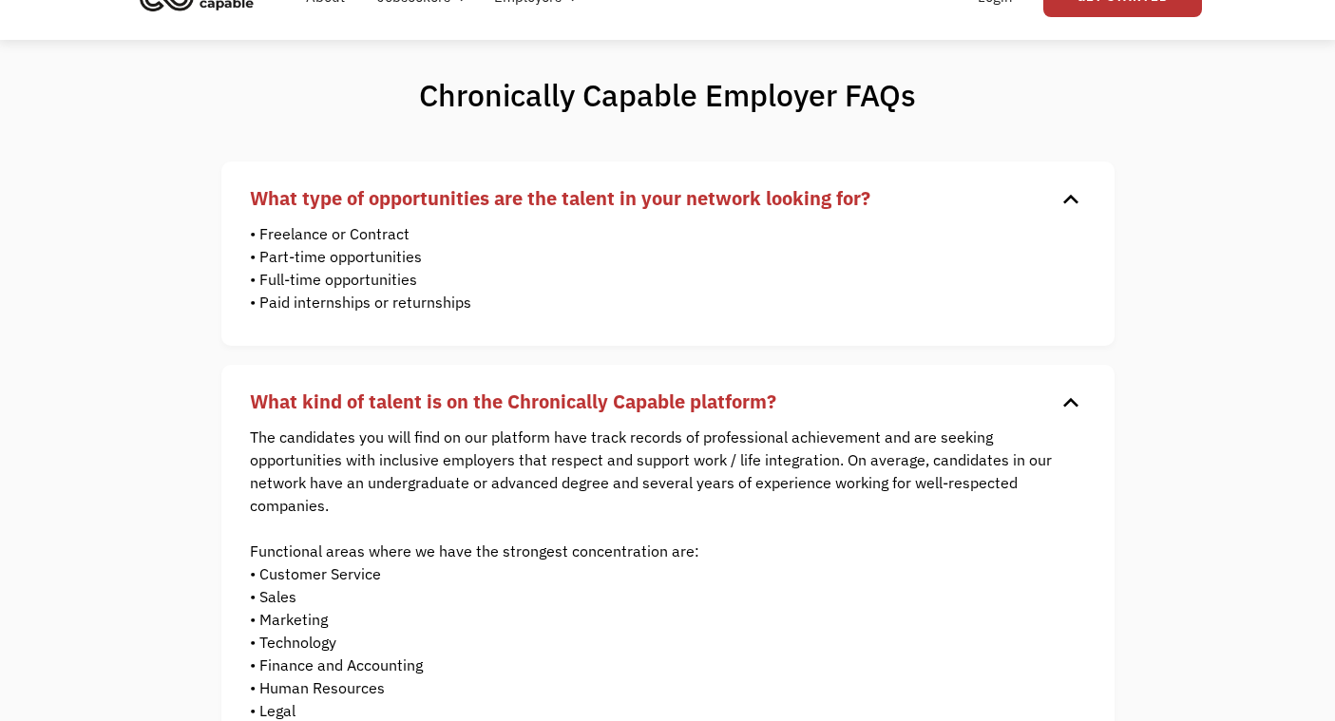
scroll to position [0, 0]
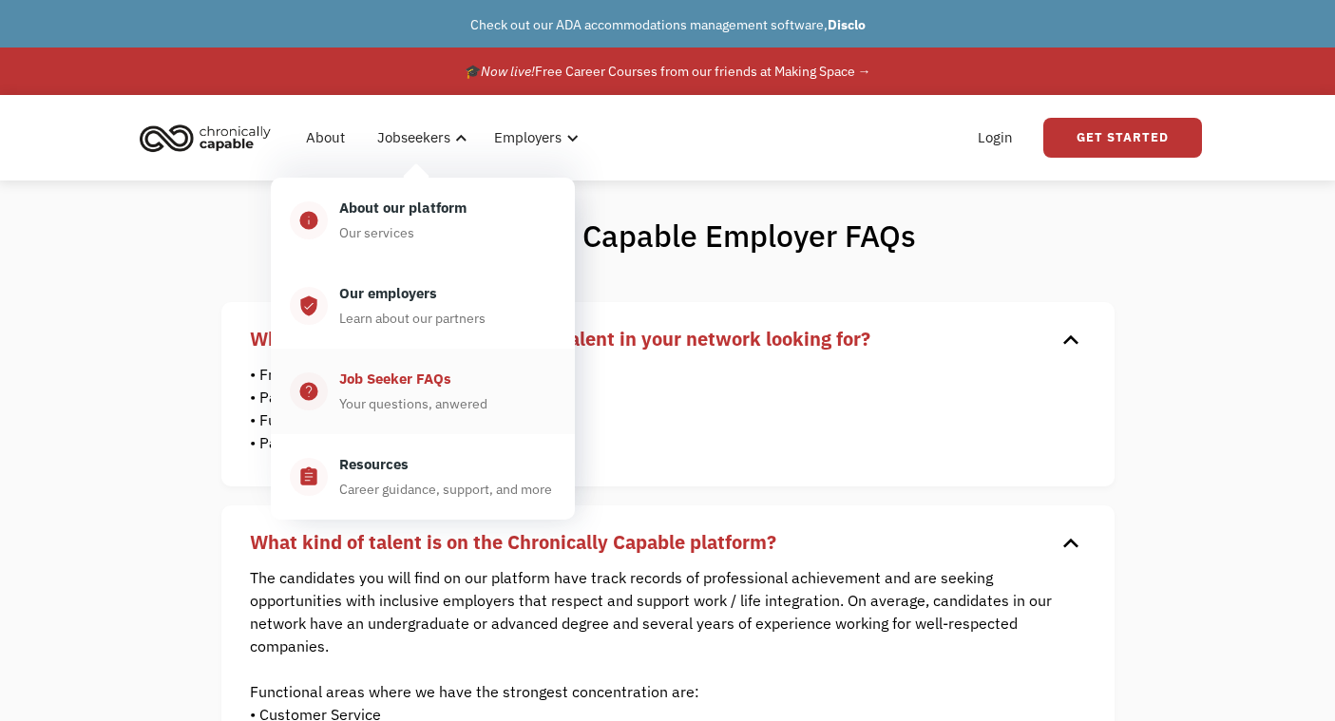
click at [450, 373] on div "Job Seeker FAQs Your questions, anwered" at bounding box center [442, 392] width 228 height 48
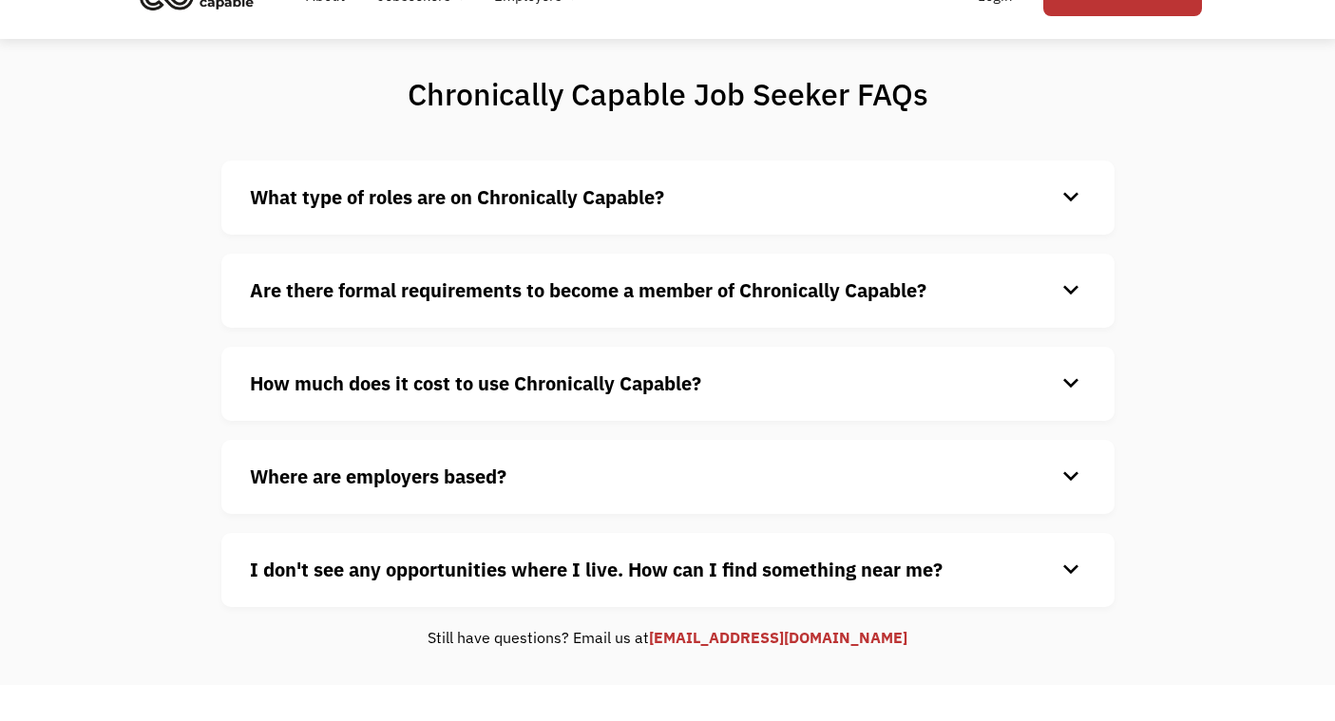
scroll to position [105, 0]
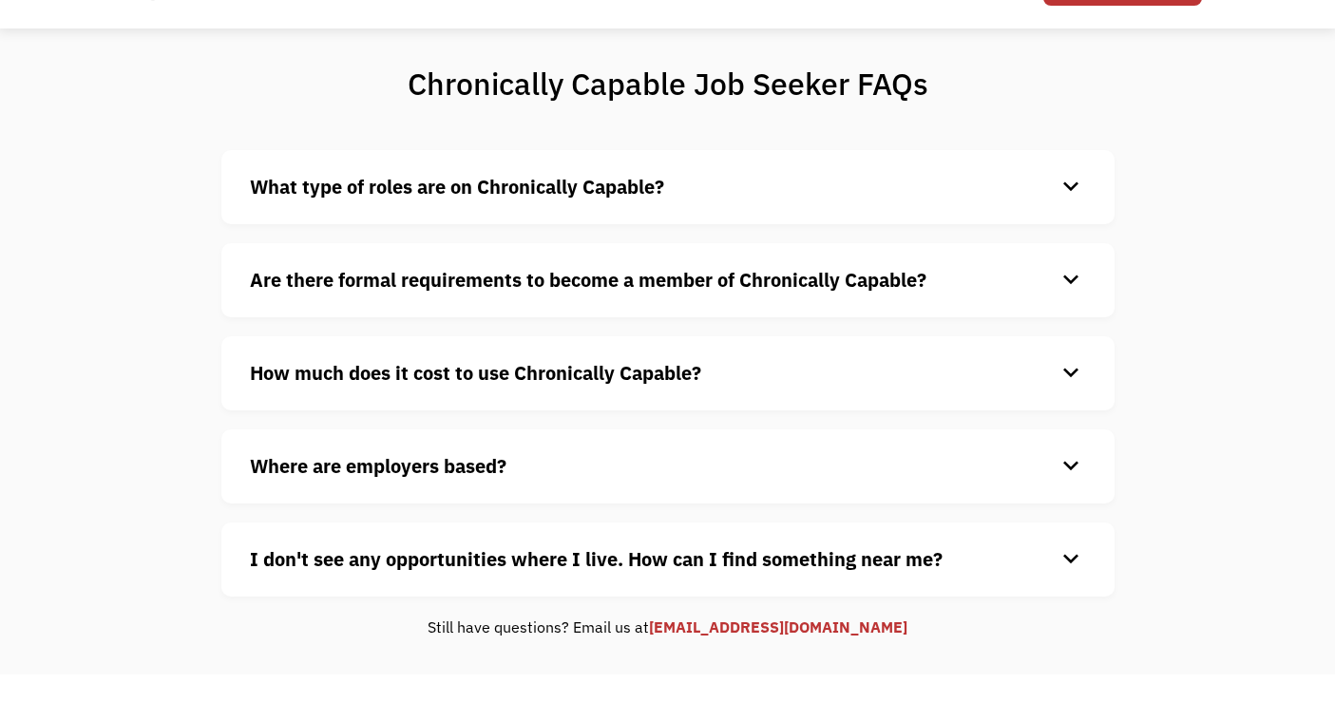
click at [450, 373] on strong "How much does it cost to use Chronically Capable?" at bounding box center [475, 373] width 451 height 26
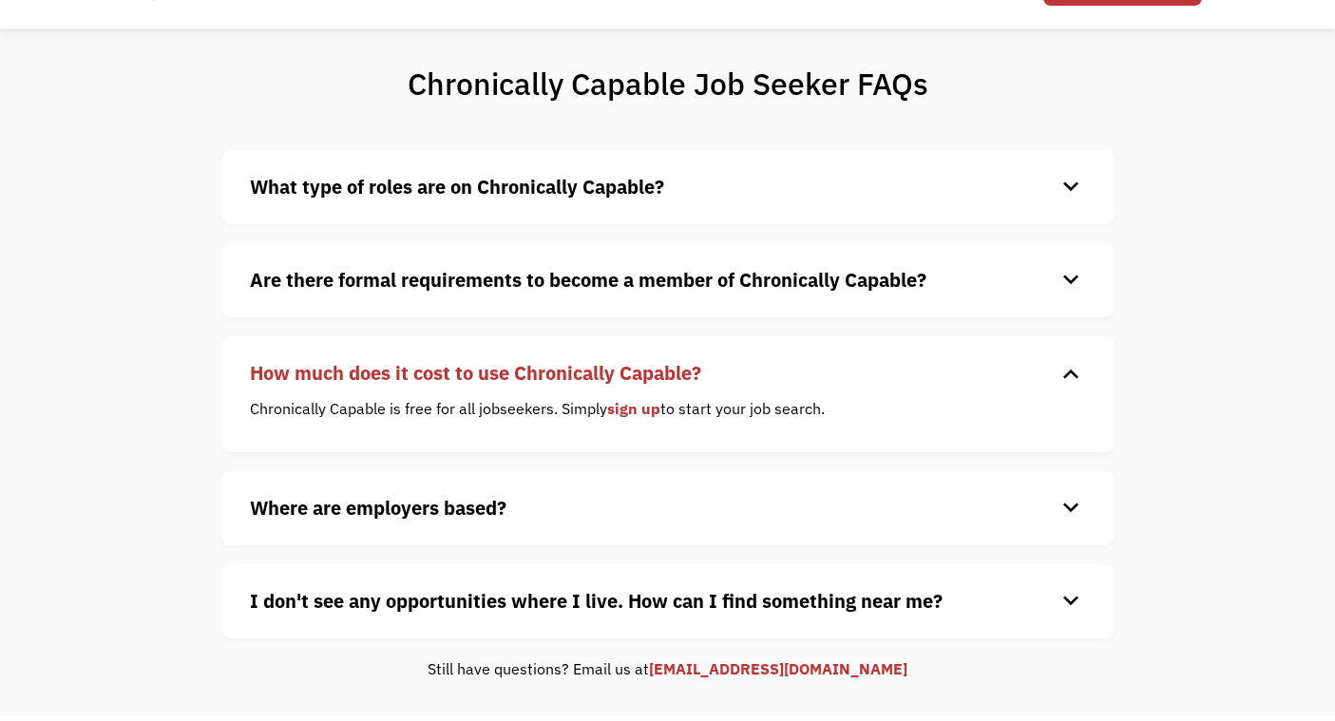
click at [464, 292] on strong "Are there formal requirements to become a member of Chronically Capable?" at bounding box center [588, 280] width 676 height 26
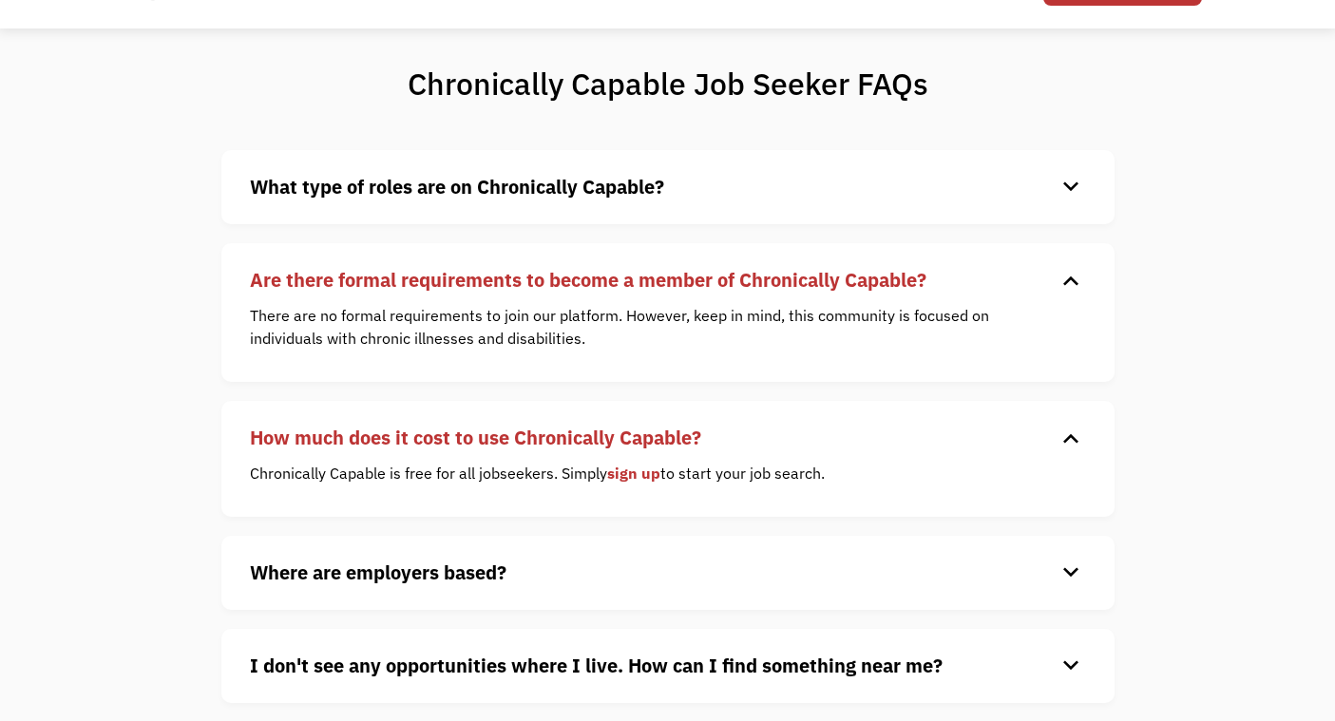
click at [419, 168] on div "What type of roles are on Chronically Capable? keyboard_arrow_down We offer a r…" at bounding box center [667, 187] width 893 height 74
click at [419, 186] on strong "What type of roles are on Chronically Capable?" at bounding box center [457, 187] width 414 height 26
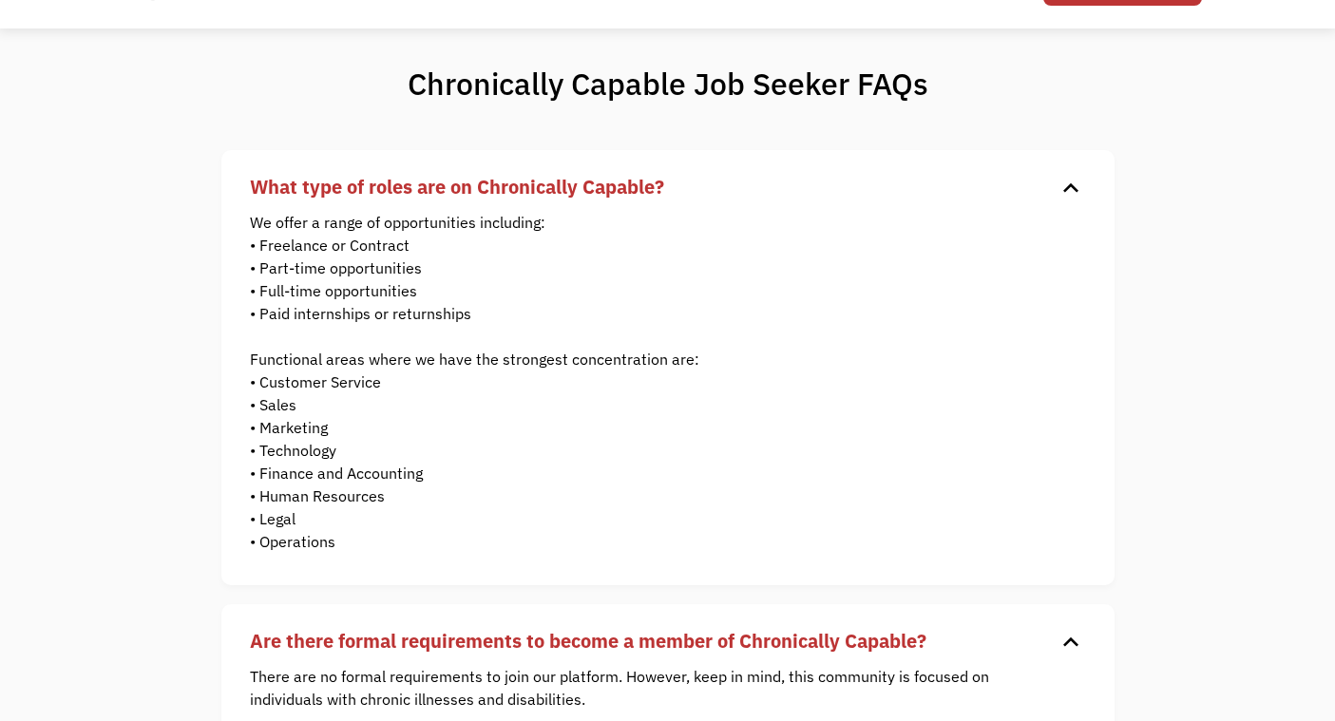
scroll to position [215, 0]
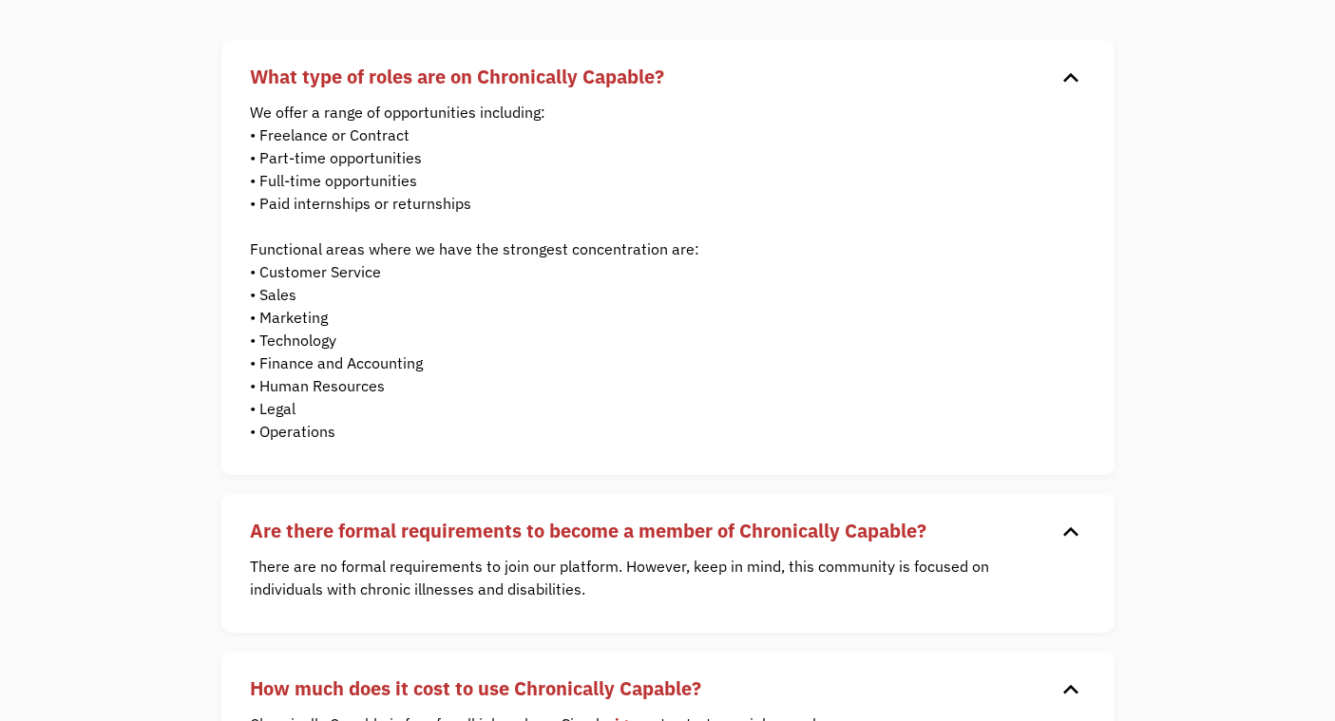
click at [277, 413] on p "We offer a range of opportunities including: • Freelance or Contract • Part-tim…" at bounding box center [654, 272] width 808 height 342
click at [285, 363] on p "We offer a range of opportunities including: • Freelance or Contract • Part-tim…" at bounding box center [654, 272] width 808 height 342
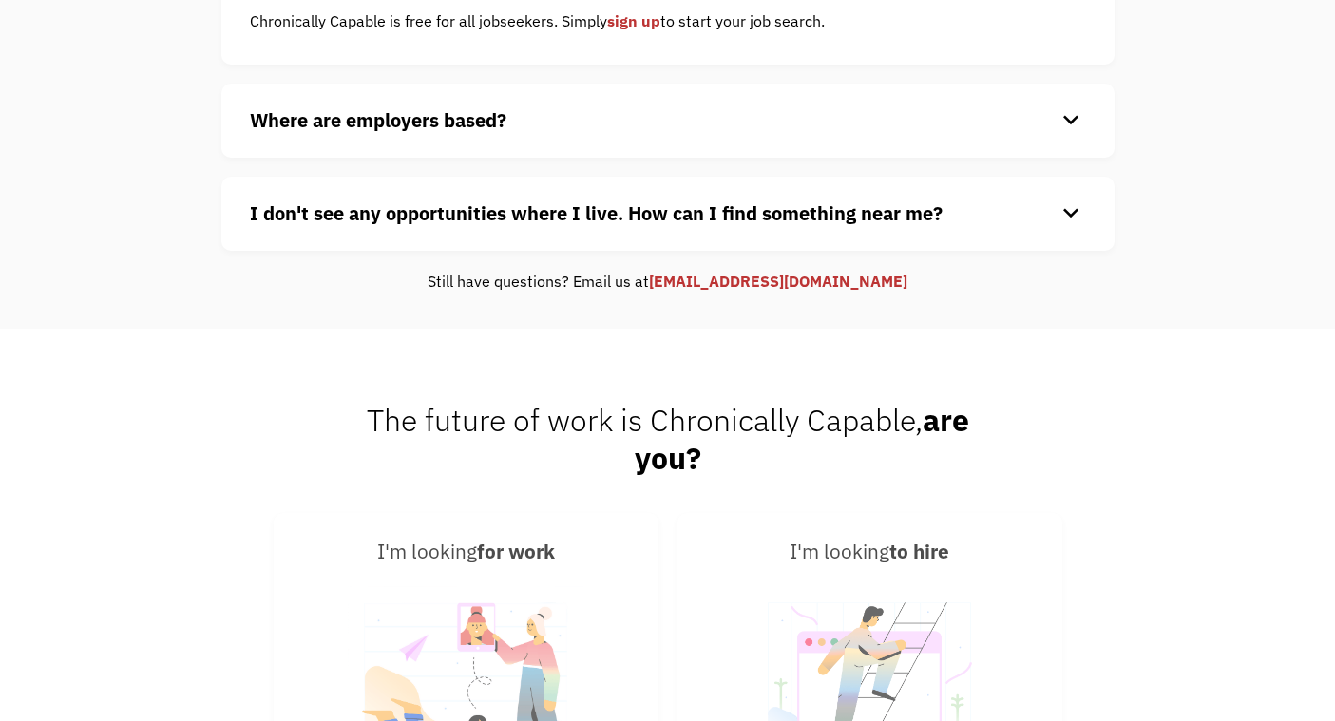
scroll to position [917, 0]
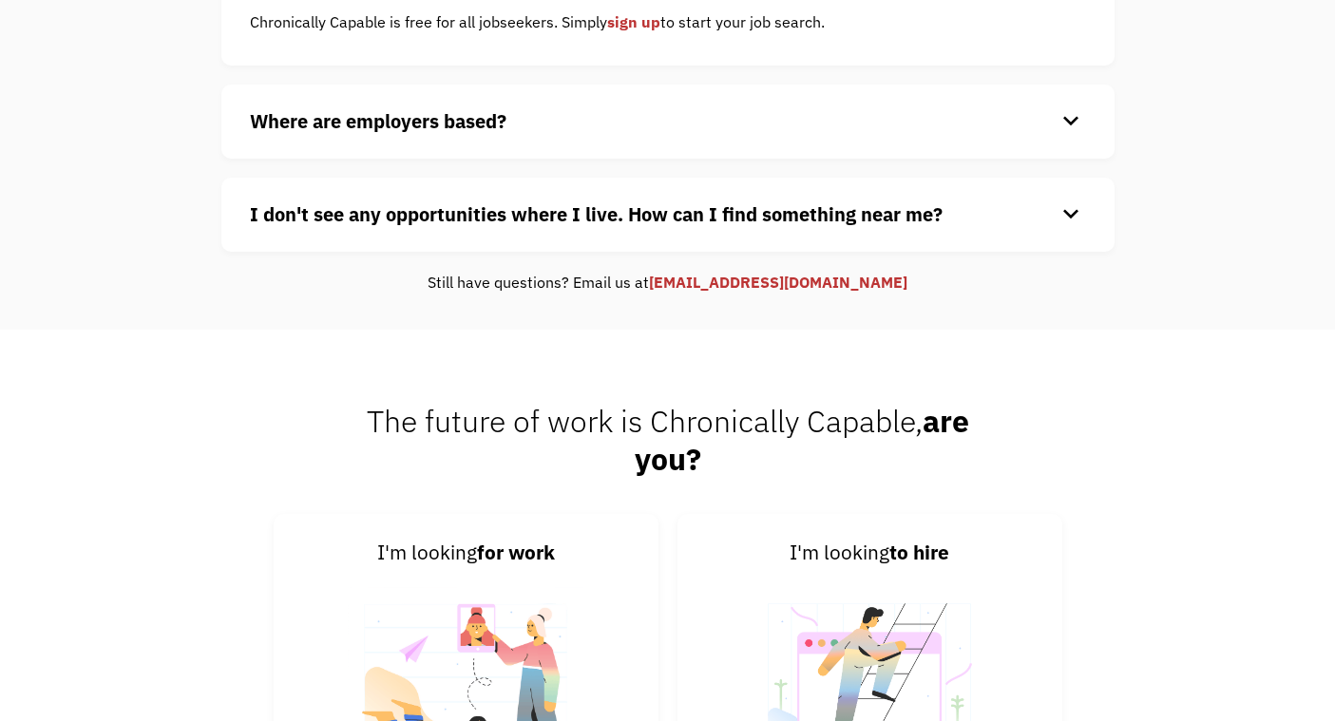
click at [406, 135] on h4 "Where are employers based?" at bounding box center [653, 121] width 806 height 29
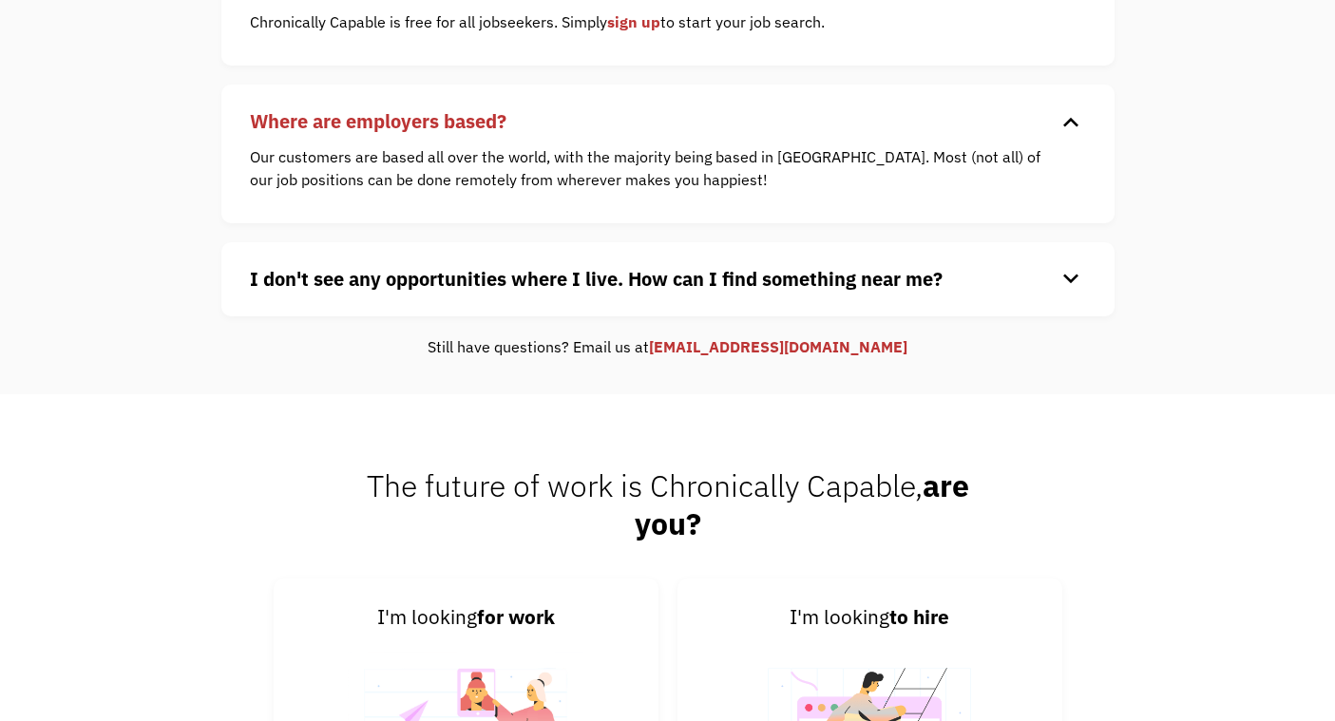
scroll to position [0, 0]
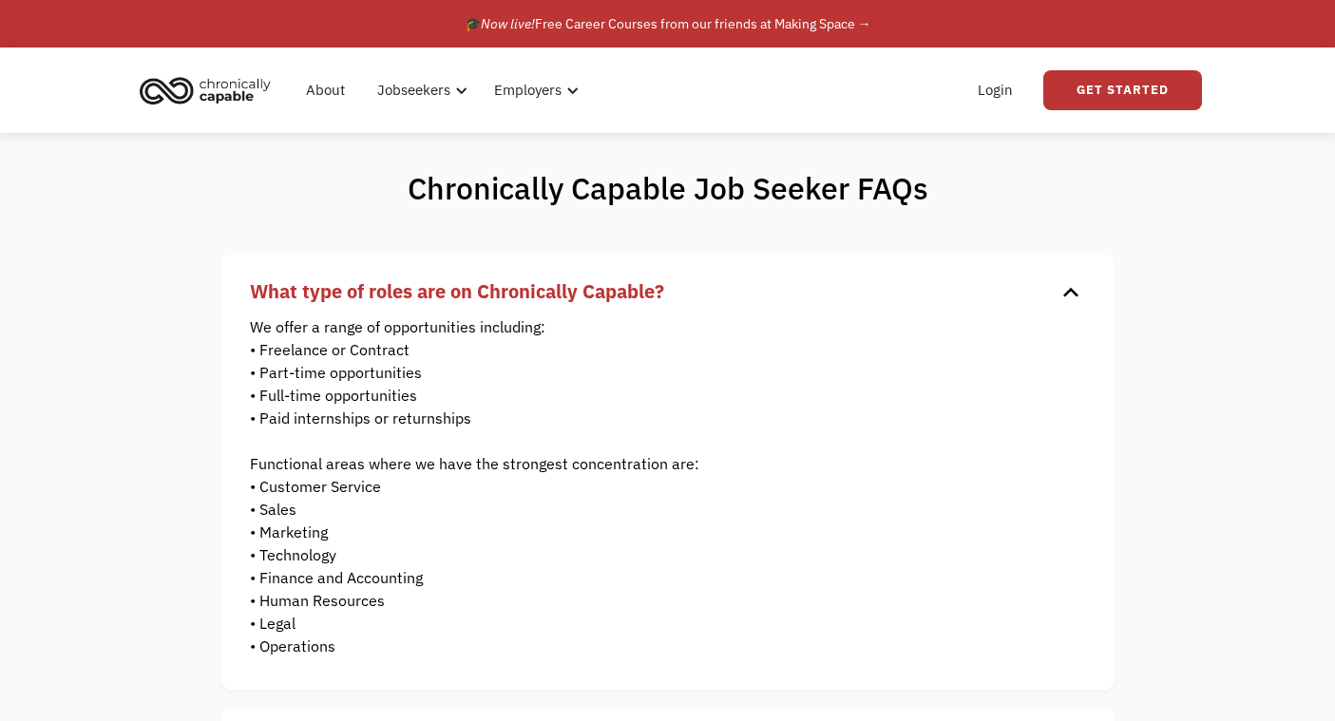
click at [184, 97] on img "home" at bounding box center [205, 90] width 143 height 42
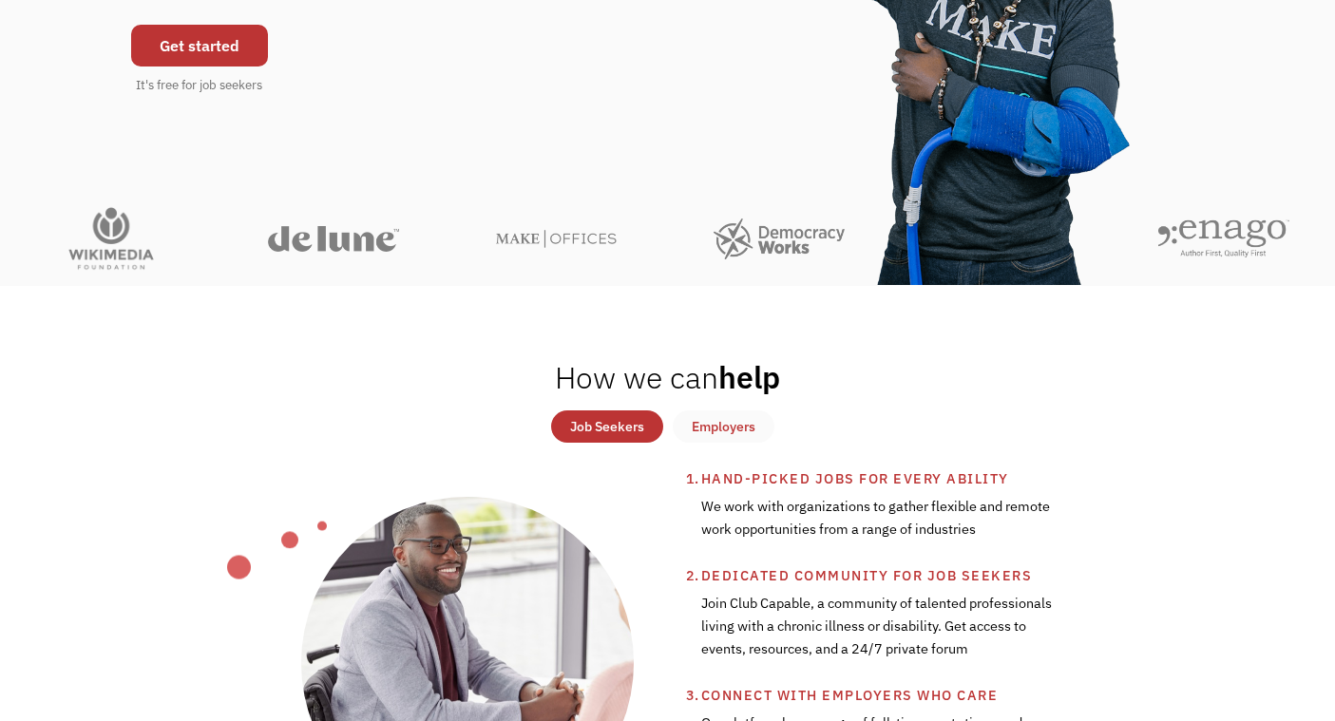
scroll to position [596, 0]
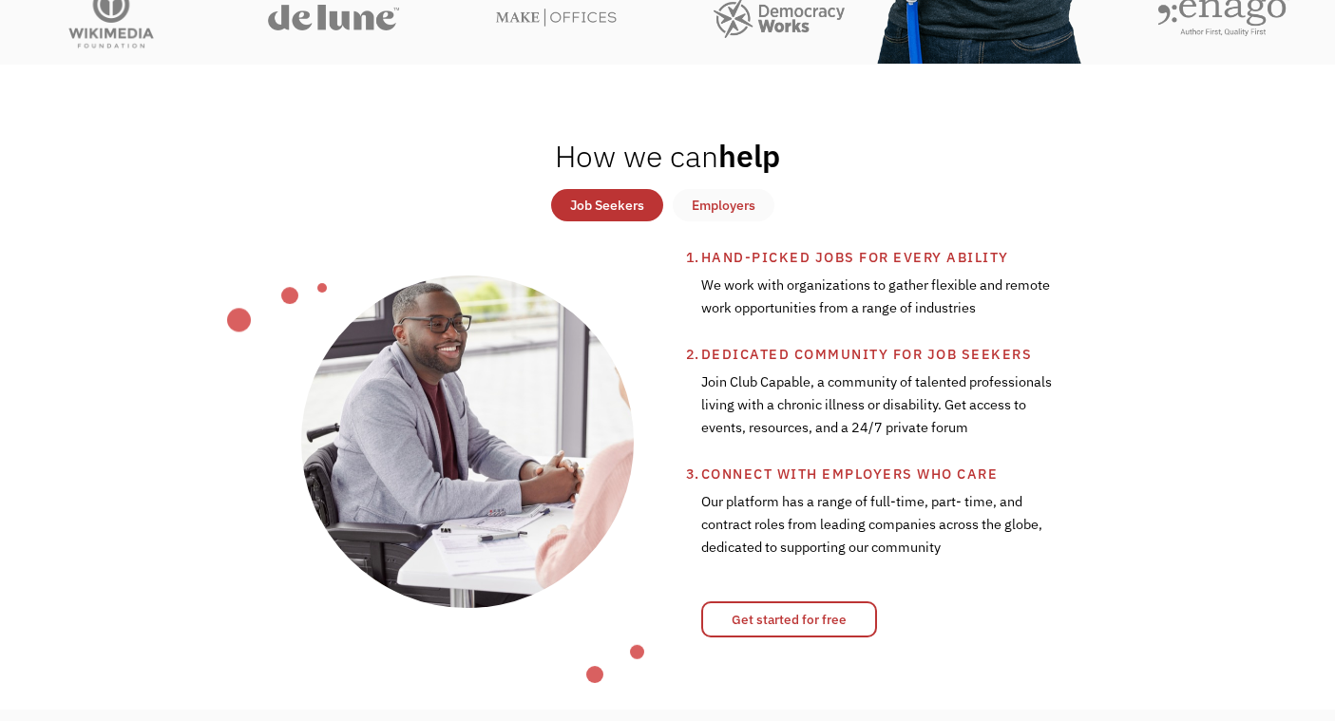
click at [756, 271] on div "We work with organizations to gather flexible and remote work opportunities fro…" at bounding box center [877, 306] width 352 height 74
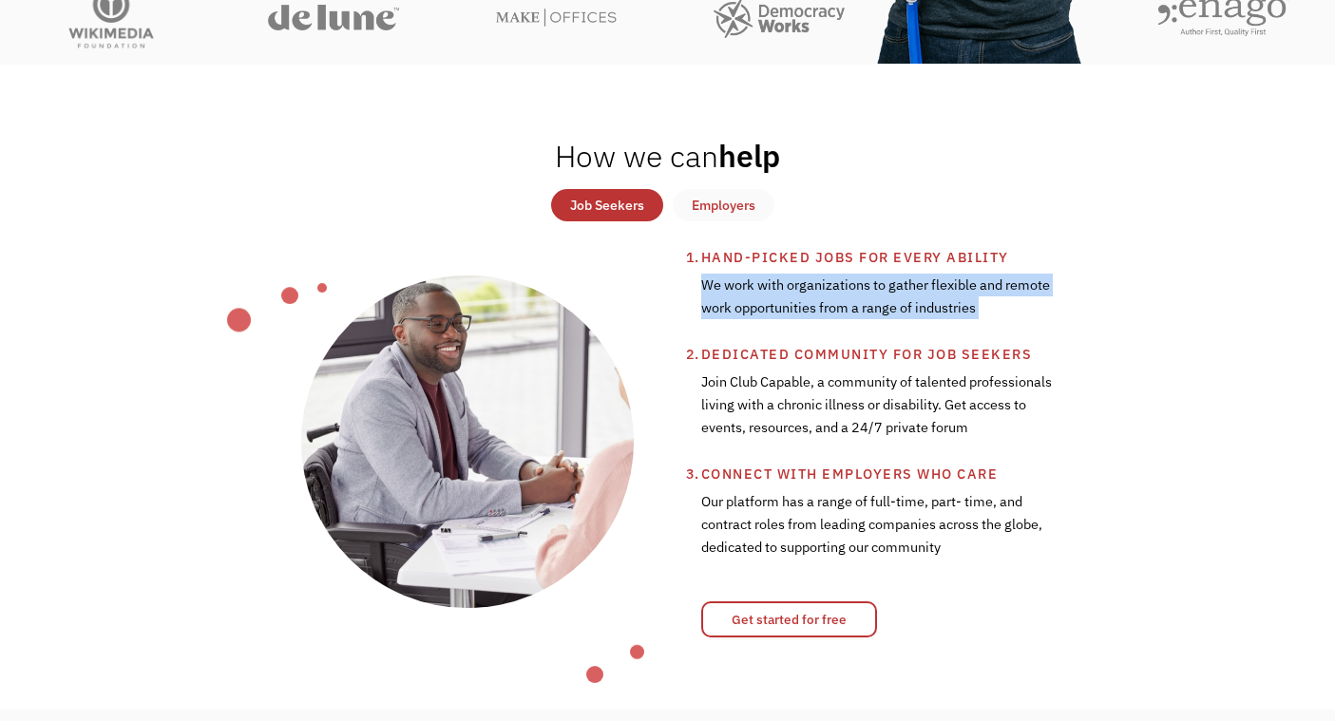
click at [756, 271] on div "We work with organizations to gather flexible and remote work opportunities fro…" at bounding box center [877, 306] width 352 height 74
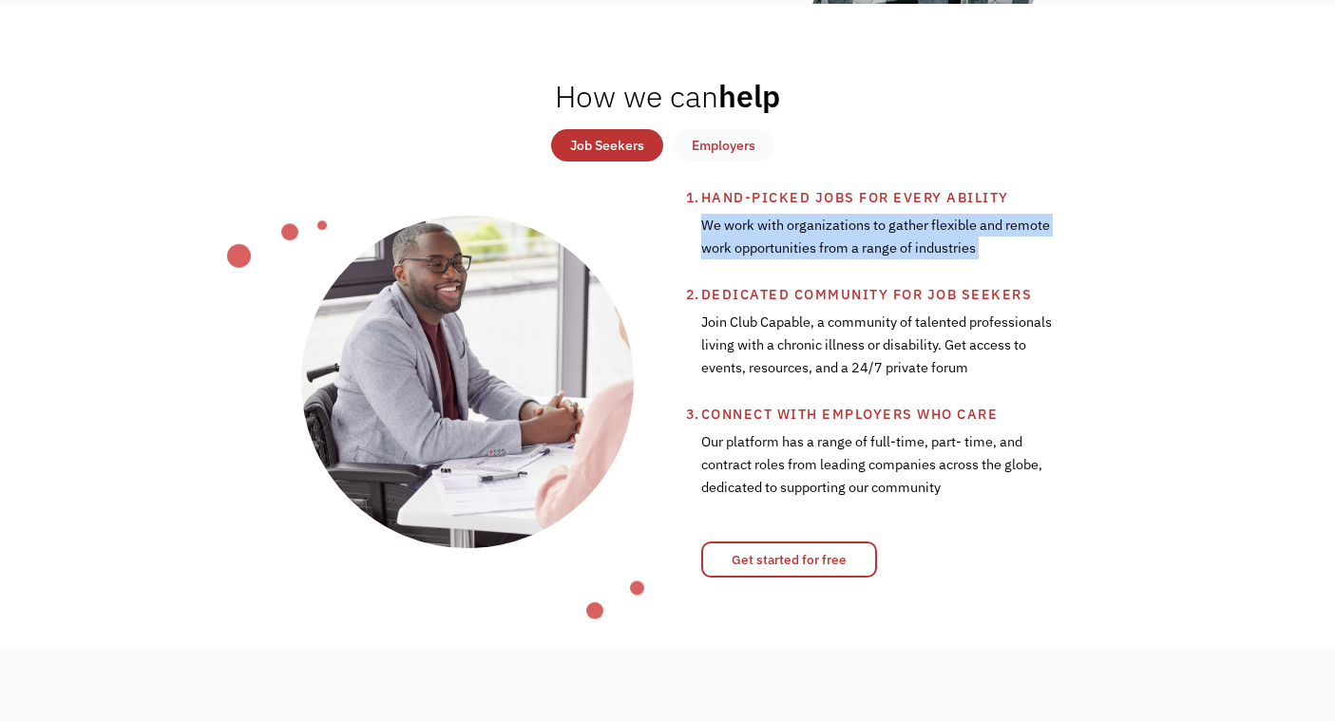
scroll to position [657, 0]
